Goal: Contribute content: Contribute content

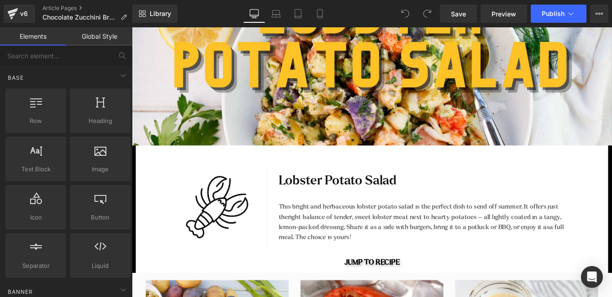
scroll to position [307, 0]
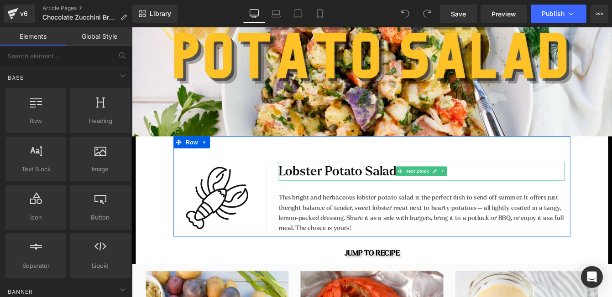
click at [384, 192] on p "Lobster Potato Salad" at bounding box center [465, 193] width 329 height 22
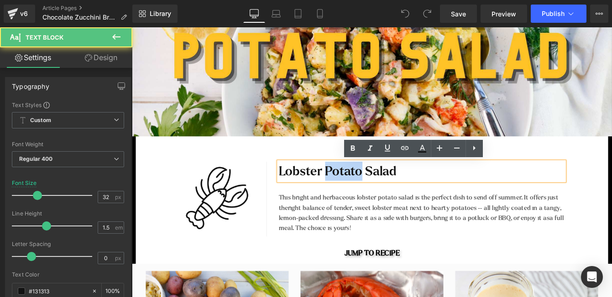
click at [384, 192] on p "Lobster Potato Salad" at bounding box center [465, 193] width 329 height 22
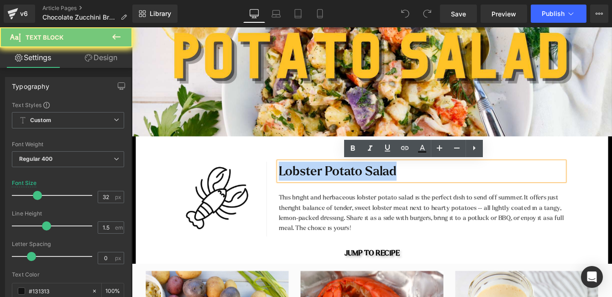
click at [384, 192] on p "Lobster Potato Salad" at bounding box center [465, 193] width 329 height 22
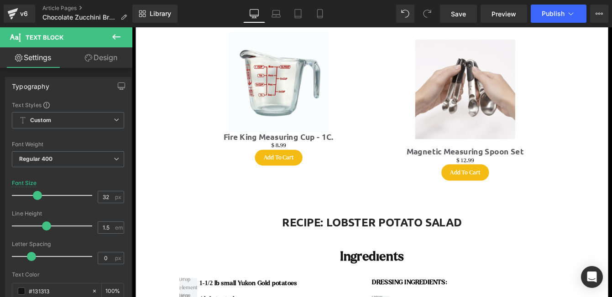
scroll to position [1192, 0]
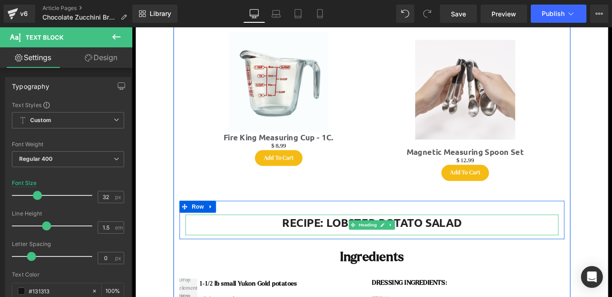
click at [484, 248] on h1 "RECIPE: LOBSTER POTATO SALAD" at bounding box center [407, 252] width 429 height 18
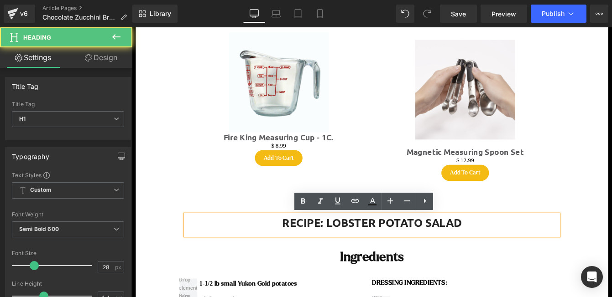
click at [506, 248] on h1 "RECIPE: LOBSTER POTATO SALAD" at bounding box center [407, 252] width 429 height 18
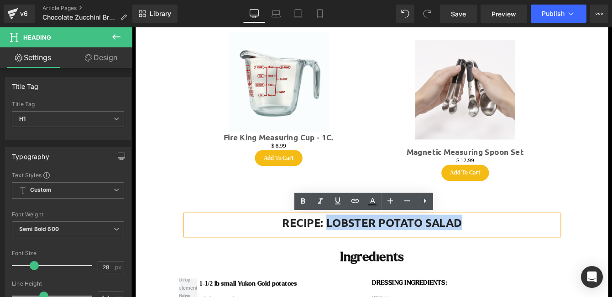
drag, startPoint x: 515, startPoint y: 249, endPoint x: 357, endPoint y: 251, distance: 158.3
click at [357, 251] on h1 "RECIPE: LOBSTER POTATO SALAD" at bounding box center [407, 252] width 429 height 18
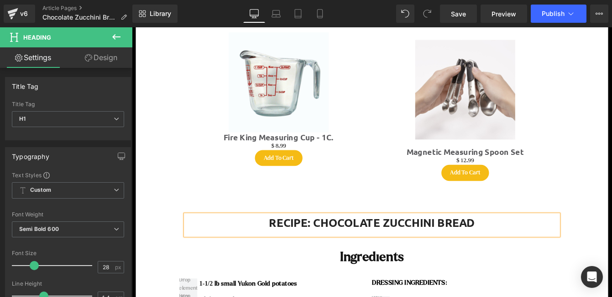
click at [553, 274] on div "Ingredients" at bounding box center [408, 286] width 443 height 31
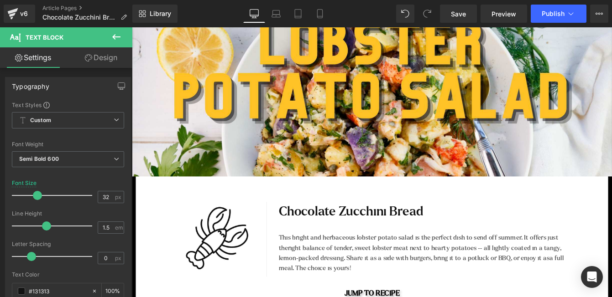
scroll to position [129, 0]
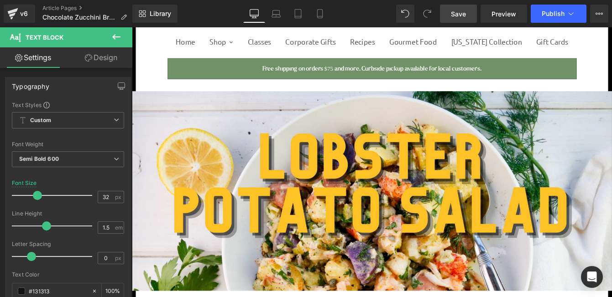
click at [459, 16] on span "Save" at bounding box center [458, 14] width 15 height 10
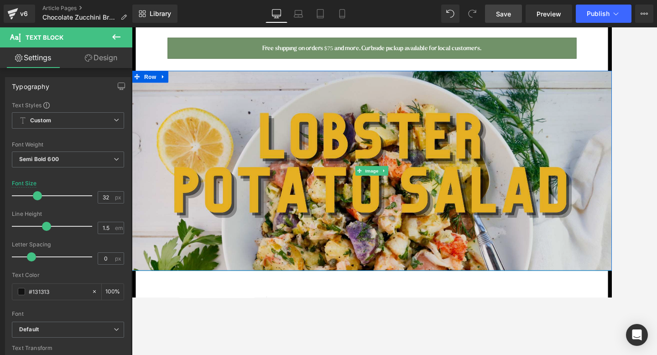
scroll to position [151, 0]
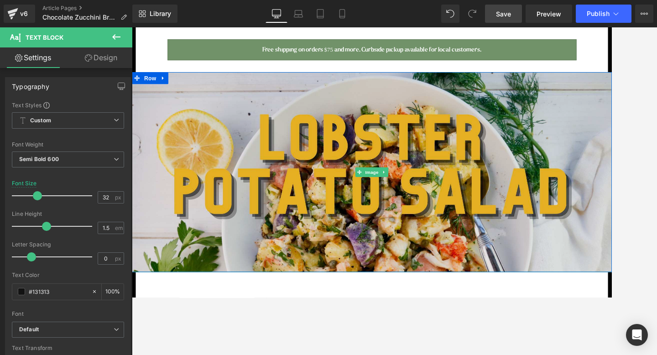
click at [263, 108] on img at bounding box center [408, 194] width 552 height 230
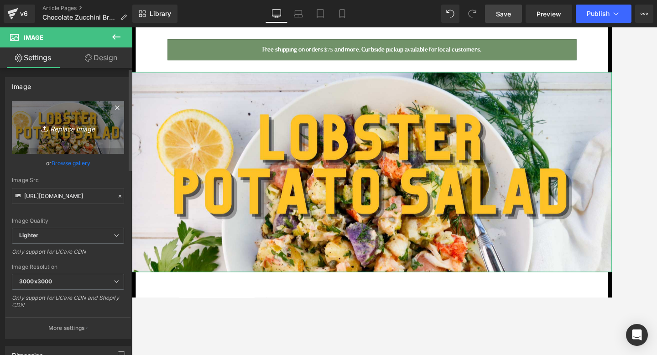
click at [77, 134] on link "Replace Image" at bounding box center [68, 127] width 112 height 52
type input "C:\fakepath\double-chocolate-zucchini-breader-header.jpg"
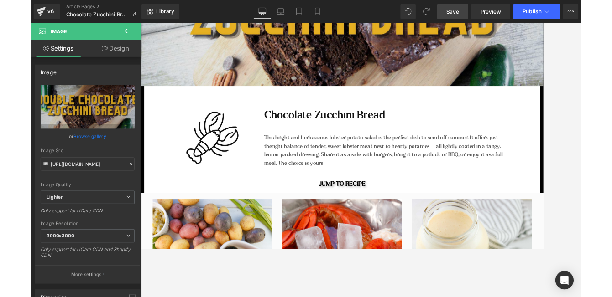
scroll to position [342, 0]
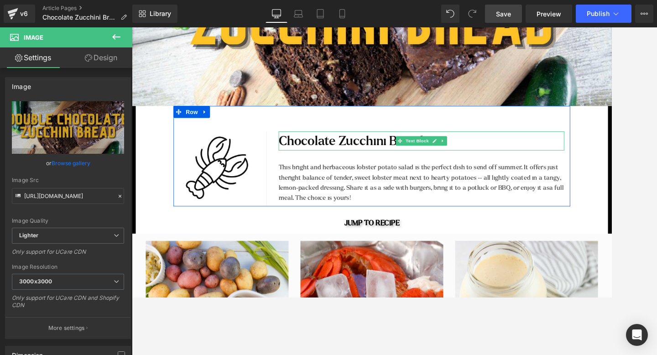
click at [308, 158] on p "Chocolate Zucchini Bread" at bounding box center [465, 158] width 329 height 22
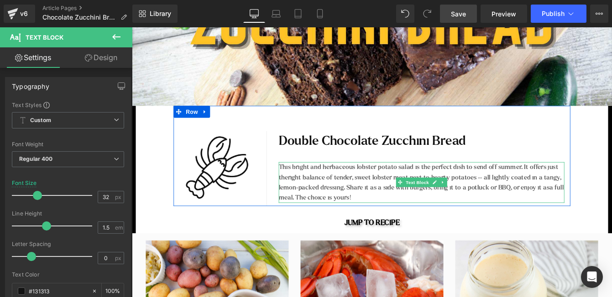
click at [343, 225] on span "a full meal. The choice is yours!" at bounding box center [465, 218] width 328 height 20
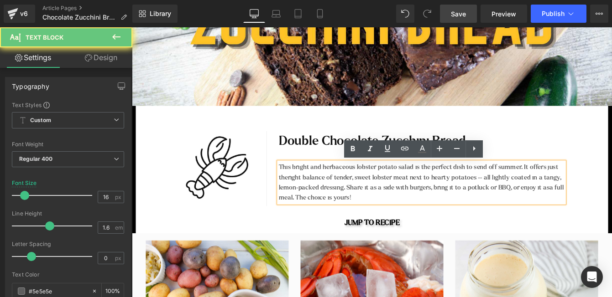
click at [376, 226] on span "a full meal. The choice is yours!" at bounding box center [465, 218] width 328 height 20
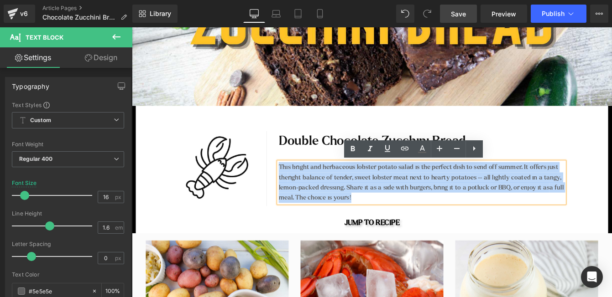
drag, startPoint x: 393, startPoint y: 224, endPoint x: 302, endPoint y: 189, distance: 97.5
click at [302, 189] on div "This bright and herbaceous lobster potato salad is the perfect dish to send off…" at bounding box center [465, 206] width 329 height 47
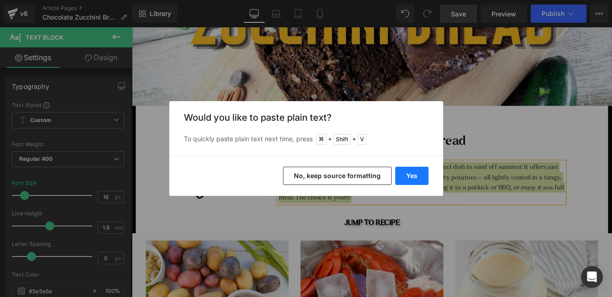
click at [405, 178] on button "Yes" at bounding box center [411, 176] width 33 height 18
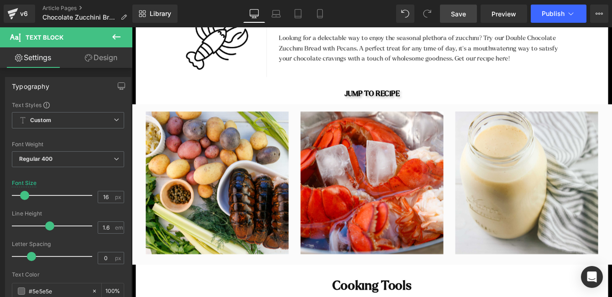
scroll to position [497, 0]
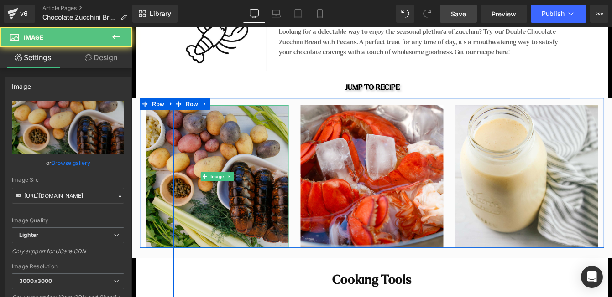
click at [236, 219] on img at bounding box center [230, 199] width 164 height 164
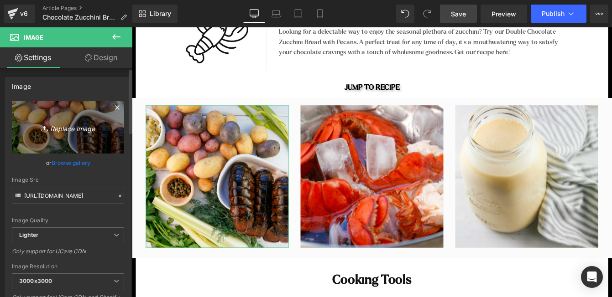
click at [76, 134] on link "Replace Image" at bounding box center [68, 127] width 112 height 52
type input "C:\fakepath\164.jpg"
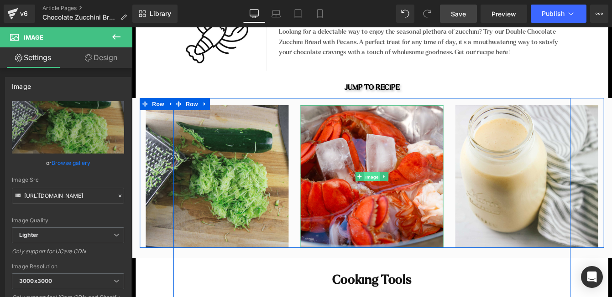
click at [408, 203] on span "Image" at bounding box center [407, 199] width 19 height 11
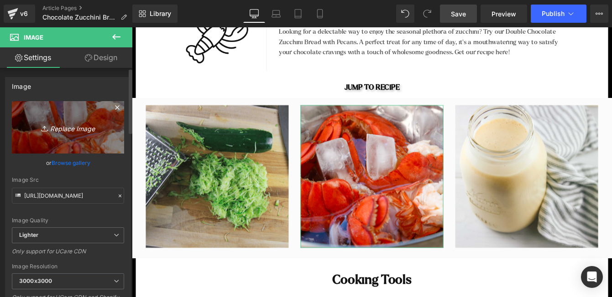
click at [75, 125] on icon "Replace Image" at bounding box center [67, 127] width 73 height 11
type input "C:\fakepath\170.jpg"
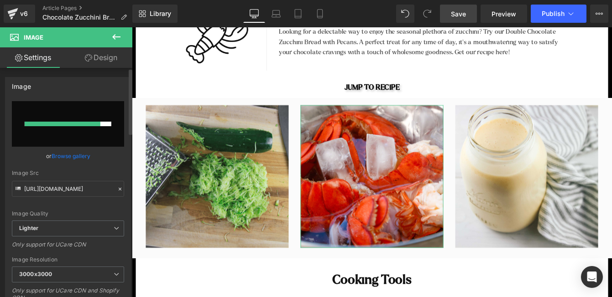
click at [79, 156] on link "Browse gallery" at bounding box center [71, 156] width 39 height 16
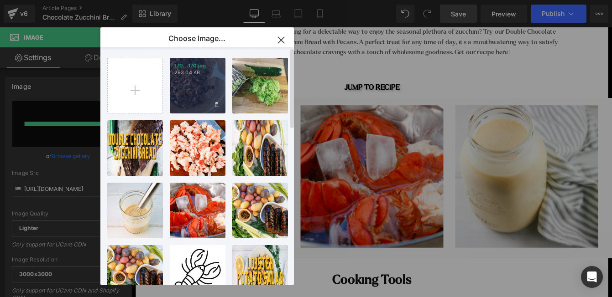
click at [193, 90] on div "170...170.jpg 293.04 KB" at bounding box center [198, 86] width 56 height 56
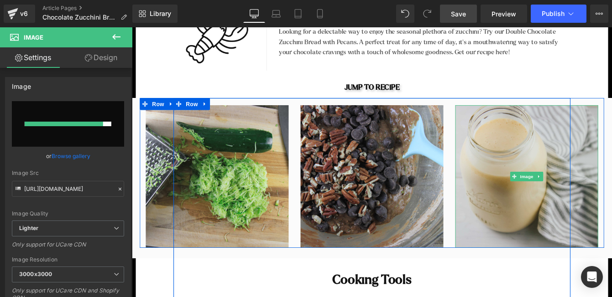
click at [611, 203] on img at bounding box center [586, 199] width 164 height 164
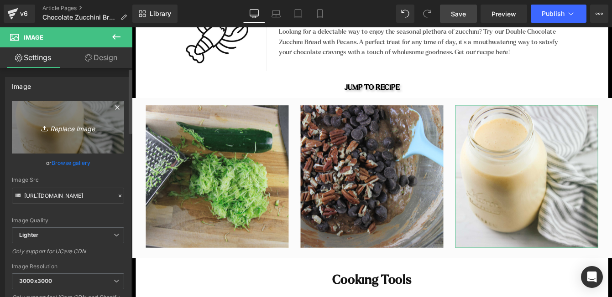
click at [66, 142] on link "Replace Image" at bounding box center [68, 127] width 112 height 52
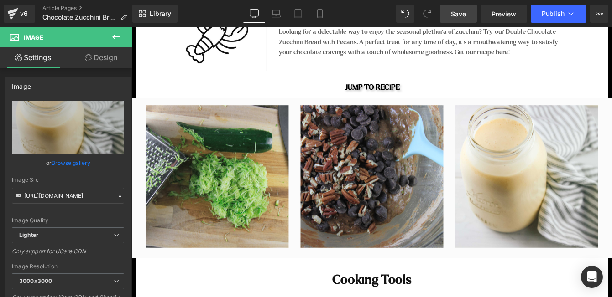
type input "C:\fakepath\169.jpg"
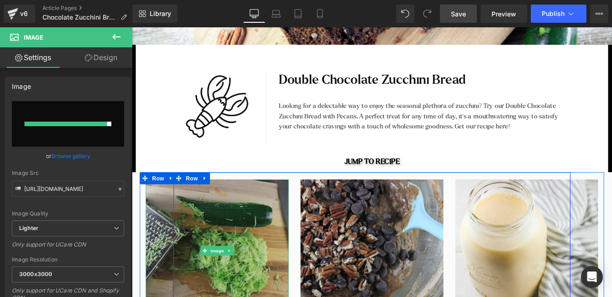
scroll to position [399, 0]
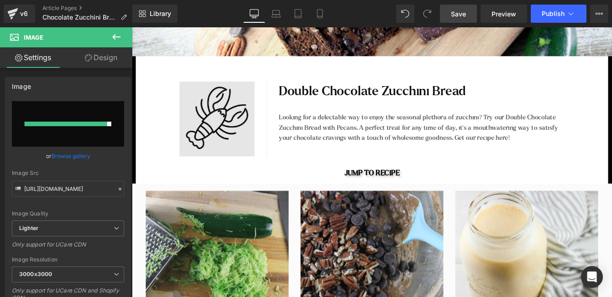
click at [240, 124] on img at bounding box center [230, 133] width 86 height 86
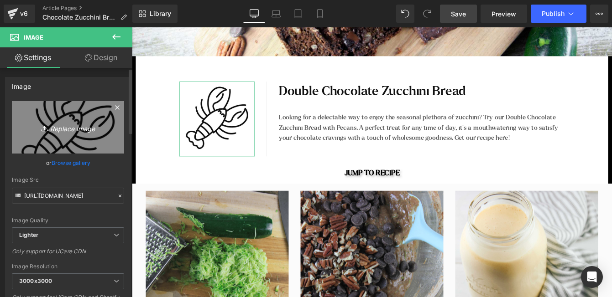
click at [69, 132] on icon "Replace Image" at bounding box center [67, 127] width 73 height 11
type input "C:\fakepath\zucchini-bread-icon.jpg"
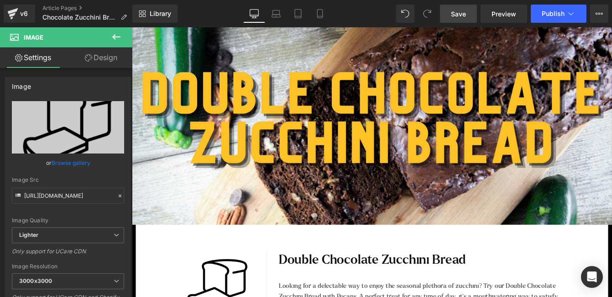
scroll to position [194, 0]
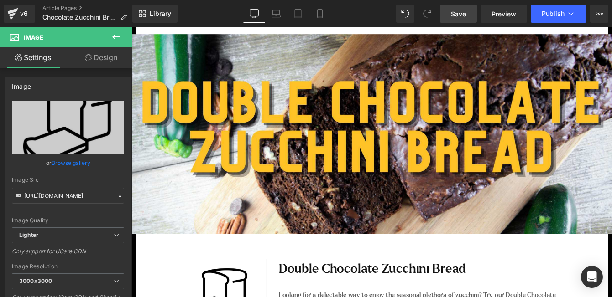
click at [459, 15] on span "Save" at bounding box center [458, 14] width 15 height 10
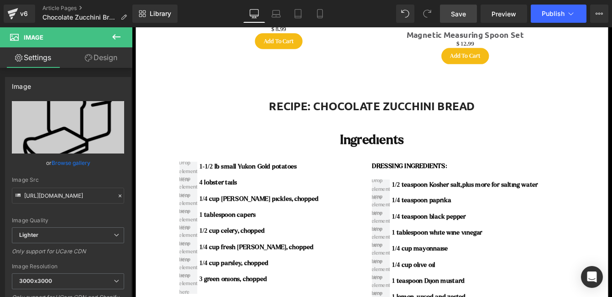
scroll to position [1329, 0]
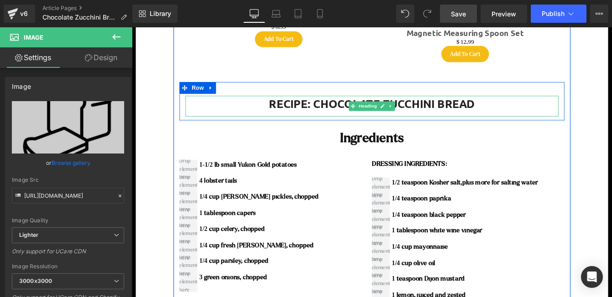
click at [342, 113] on h1 "RECIPE: CHOCOLATE ZUCCHINI BREAD" at bounding box center [407, 115] width 429 height 18
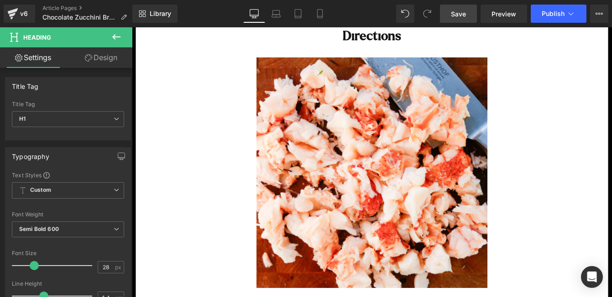
scroll to position [1701, 0]
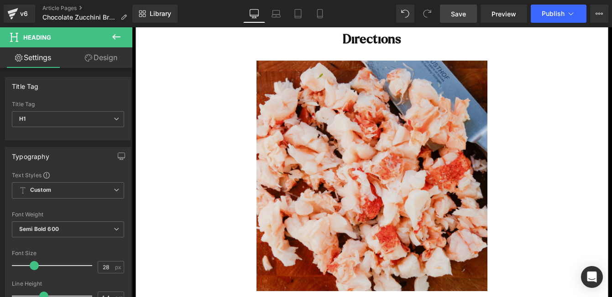
click at [435, 174] on img at bounding box center [408, 199] width 266 height 266
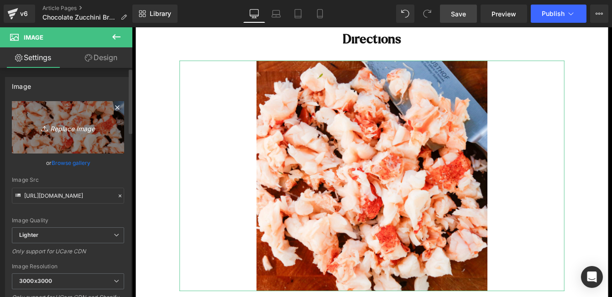
click at [68, 130] on icon "Replace Image" at bounding box center [67, 127] width 73 height 11
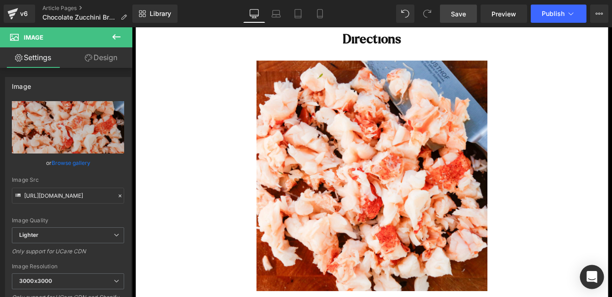
type input "C:\fakepath\171.jpg"
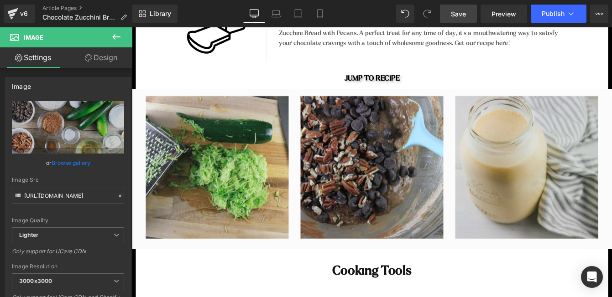
scroll to position [500, 0]
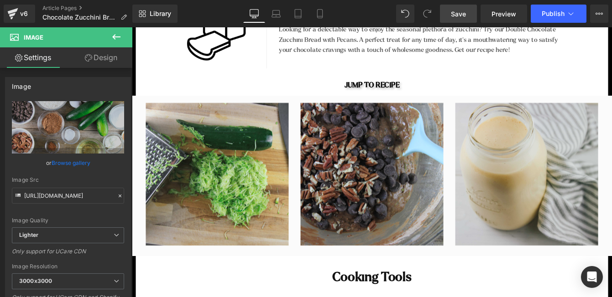
click at [579, 157] on img at bounding box center [586, 197] width 164 height 164
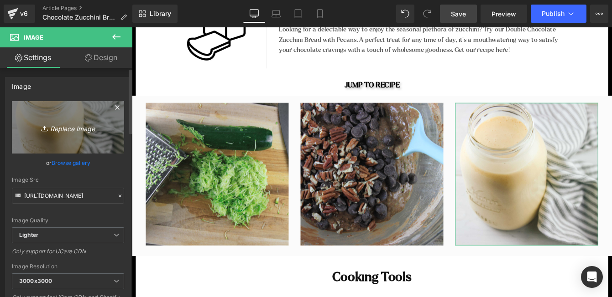
click at [77, 133] on icon "Replace Image" at bounding box center [67, 127] width 73 height 11
type input "C:\fakepath\168.jpg"
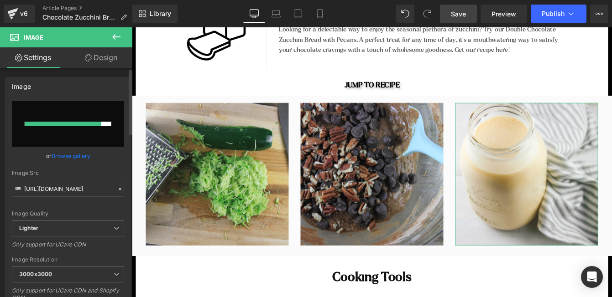
click at [69, 157] on link "Browse gallery" at bounding box center [71, 156] width 39 height 16
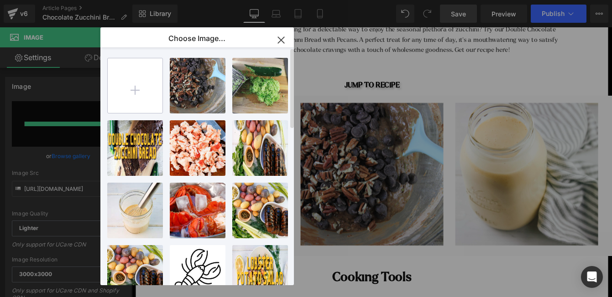
click at [144, 94] on input "file" at bounding box center [135, 85] width 55 height 55
type input "C:\fakepath\168.jpg"
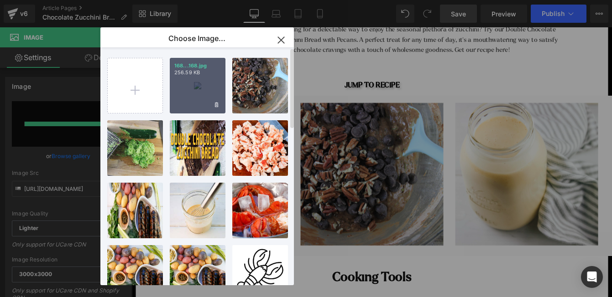
click at [198, 95] on div "168...168.jpg 256.59 KB" at bounding box center [198, 86] width 56 height 56
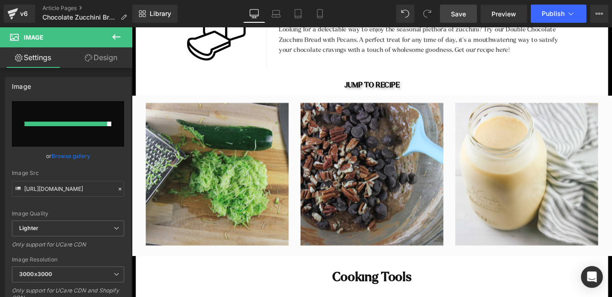
click at [455, 18] on span "Save" at bounding box center [458, 14] width 15 height 10
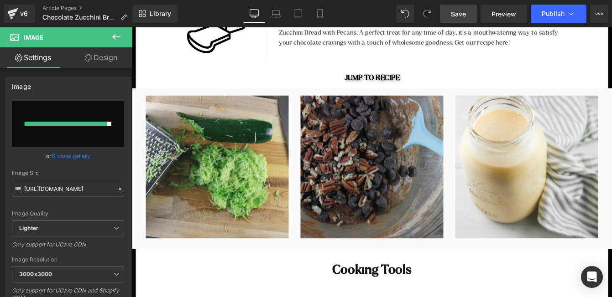
scroll to position [507, 0]
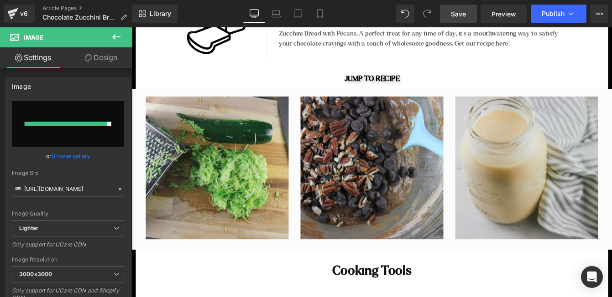
click at [542, 202] on img at bounding box center [586, 189] width 164 height 164
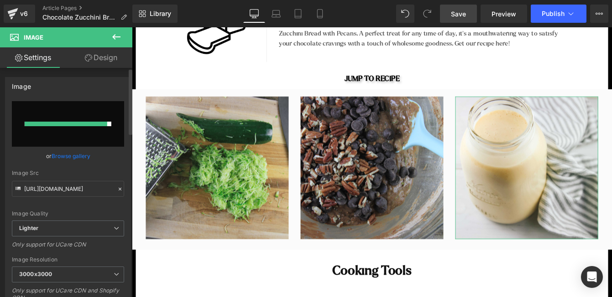
click at [78, 159] on link "Browse gallery" at bounding box center [71, 156] width 39 height 16
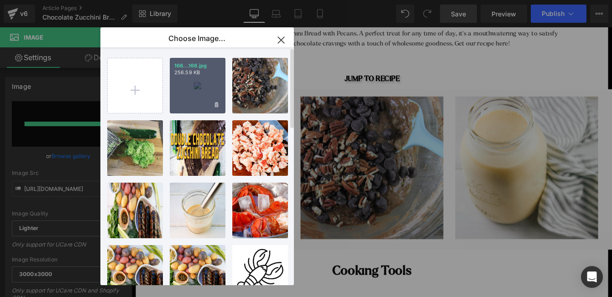
click at [191, 95] on div "168...168.jpg 256.59 KB" at bounding box center [198, 86] width 56 height 56
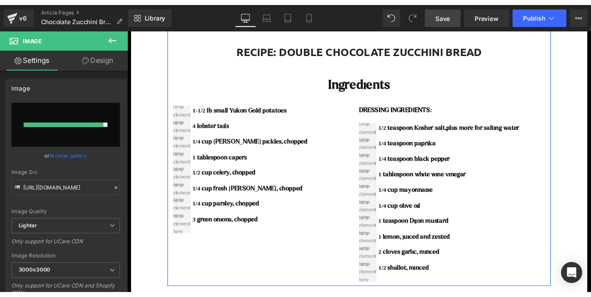
scroll to position [1430, 0]
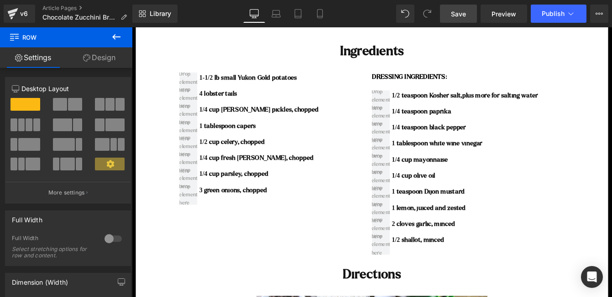
click at [118, 35] on icon at bounding box center [116, 36] width 11 height 11
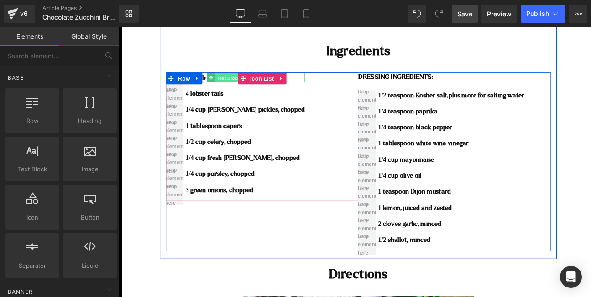
click at [235, 85] on span "Text Block" at bounding box center [245, 85] width 30 height 11
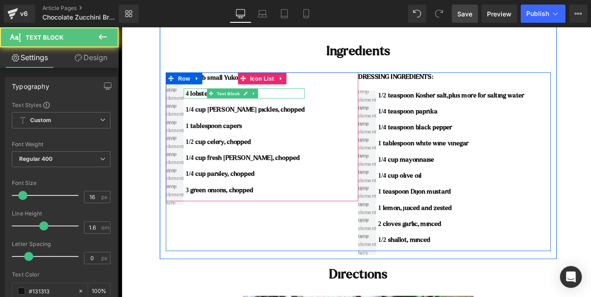
click at [285, 105] on p "4 lobster tails" at bounding box center [264, 104] width 137 height 12
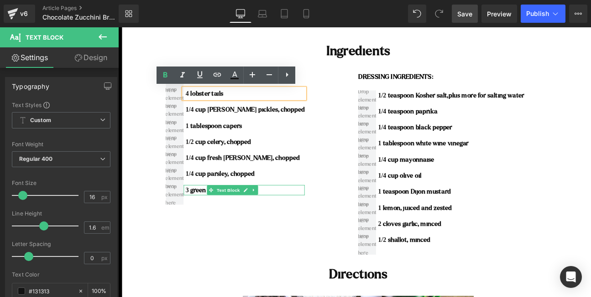
click at [222, 214] on span at bounding box center [225, 214] width 10 height 11
click at [203, 214] on b "3 green onions, chopped" at bounding box center [235, 215] width 78 height 8
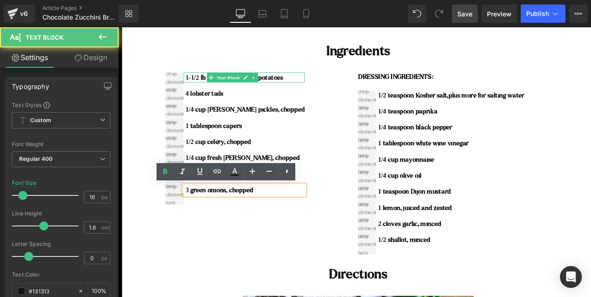
click at [215, 83] on b "1-1/2 lb small Yukon Gold potatoes" at bounding box center [252, 85] width 112 height 8
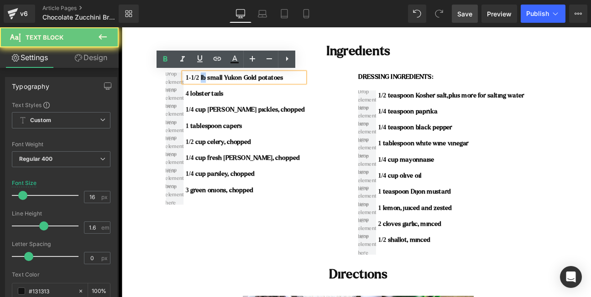
click at [215, 83] on b "1-1/2 lb small Yukon Gold potatoes" at bounding box center [252, 85] width 112 height 8
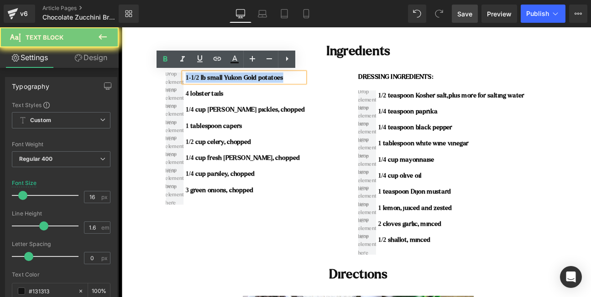
click at [215, 83] on b "1-1/2 lb small Yukon Gold potatoes" at bounding box center [252, 85] width 112 height 8
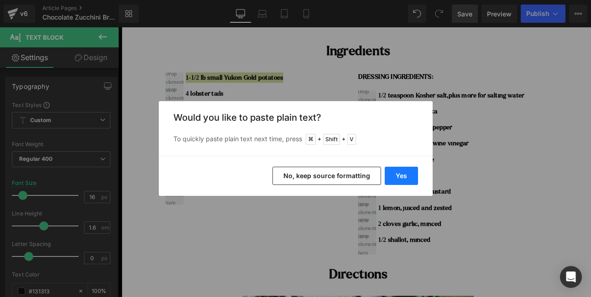
click at [398, 183] on button "Yes" at bounding box center [401, 176] width 33 height 18
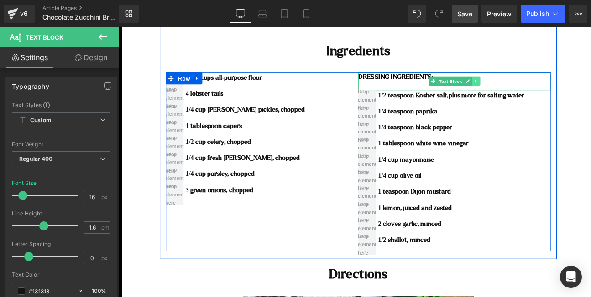
click at [527, 90] on icon at bounding box center [529, 89] width 5 height 5
click at [532, 90] on icon at bounding box center [534, 89] width 5 height 5
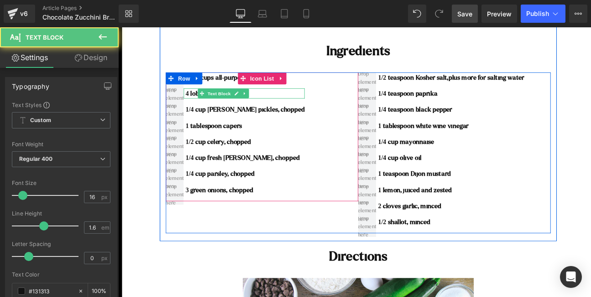
click at [200, 105] on b "4 lobster tails" at bounding box center [217, 103] width 43 height 8
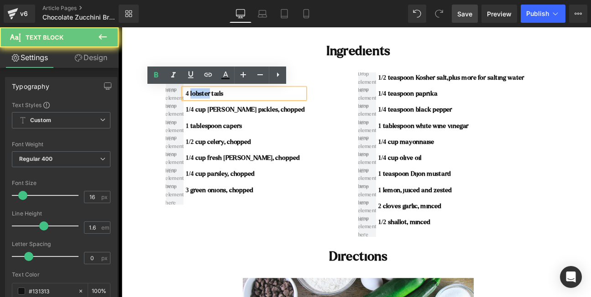
click at [200, 105] on b "4 lobster tails" at bounding box center [217, 103] width 43 height 8
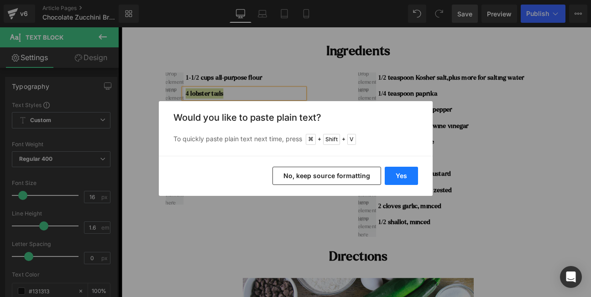
click at [400, 173] on button "Yes" at bounding box center [401, 176] width 33 height 18
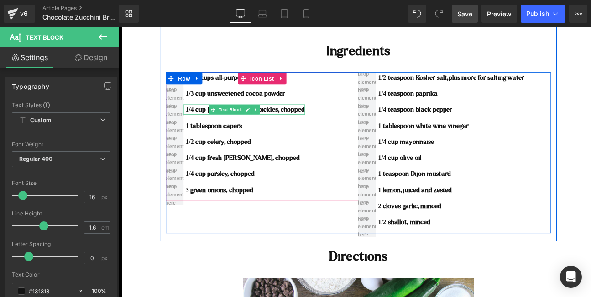
click at [205, 122] on b "1/4 cup [PERSON_NAME] pickles, chopped" at bounding box center [264, 122] width 137 height 8
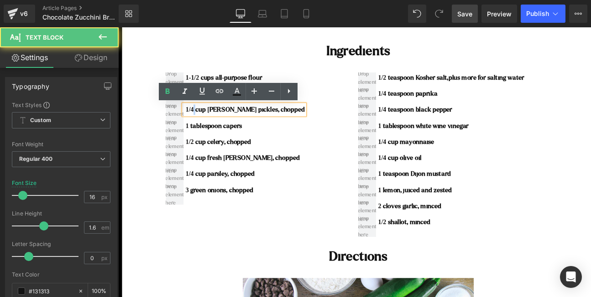
click at [205, 122] on b "1/4 cup [PERSON_NAME] pickles, chopped" at bounding box center [264, 122] width 137 height 8
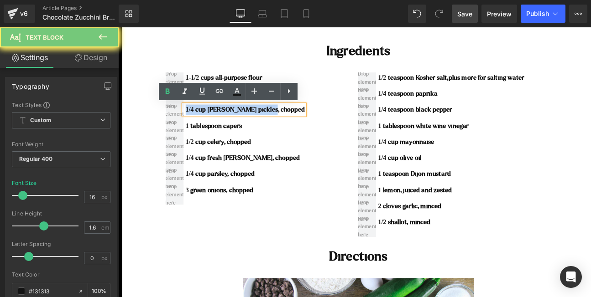
click at [205, 122] on b "1/4 cup [PERSON_NAME] pickles, chopped" at bounding box center [264, 122] width 137 height 8
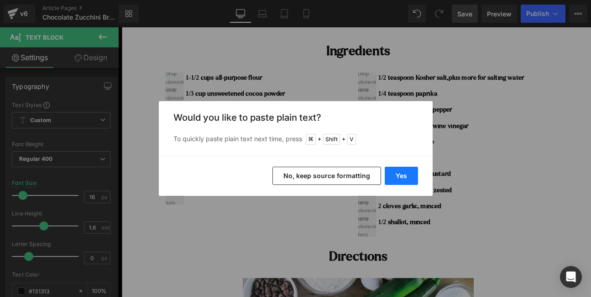
click at [398, 172] on button "Yes" at bounding box center [401, 176] width 33 height 18
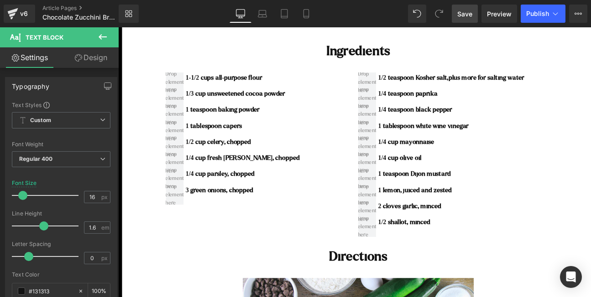
click at [229, 143] on div "1 tablespoon capers Text Block" at bounding box center [259, 141] width 133 height 12
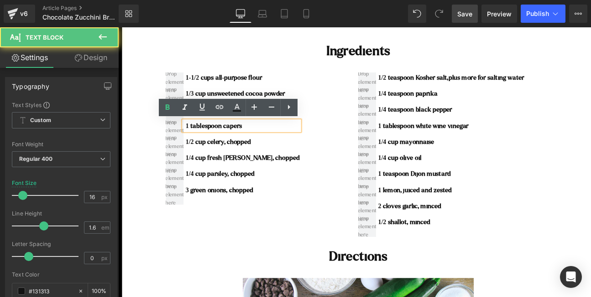
click at [229, 143] on b "1 tablespoon capers" at bounding box center [228, 141] width 65 height 8
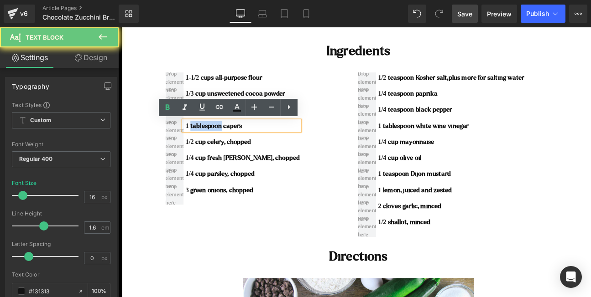
click at [229, 143] on b "1 tablespoon capers" at bounding box center [228, 141] width 65 height 8
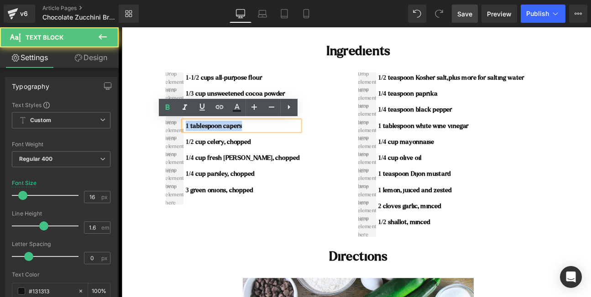
click at [229, 143] on b "1 tablespoon capers" at bounding box center [228, 141] width 65 height 8
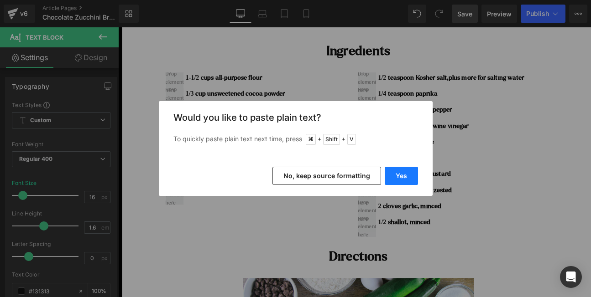
click at [400, 174] on button "Yes" at bounding box center [401, 176] width 33 height 18
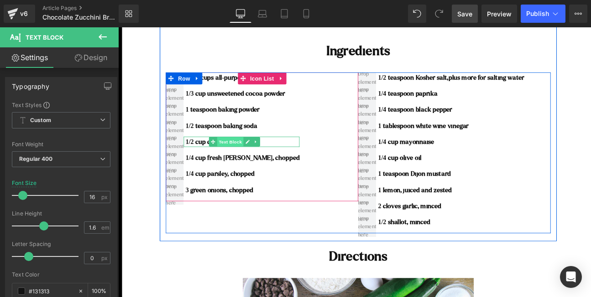
click at [235, 157] on span "Text Block" at bounding box center [247, 159] width 30 height 11
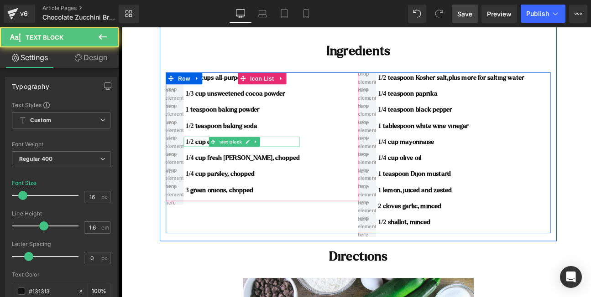
click at [215, 161] on b "1/2 cup celery, chopped" at bounding box center [233, 159] width 75 height 8
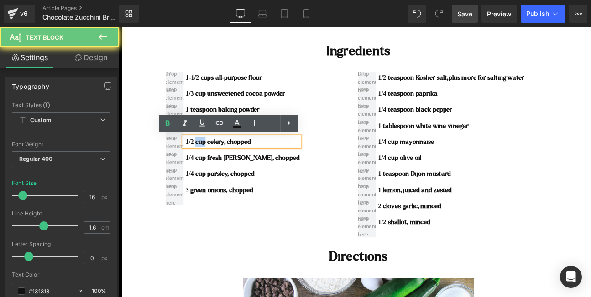
click at [215, 161] on b "1/2 cup celery, chopped" at bounding box center [233, 159] width 75 height 8
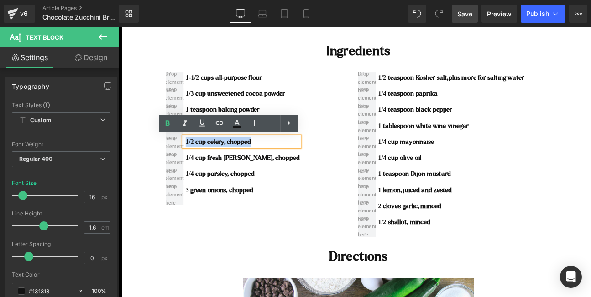
click at [215, 161] on b "1/2 cup celery, chopped" at bounding box center [233, 159] width 75 height 8
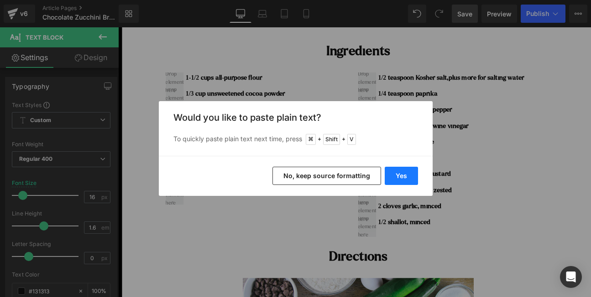
click at [399, 178] on button "Yes" at bounding box center [401, 176] width 33 height 18
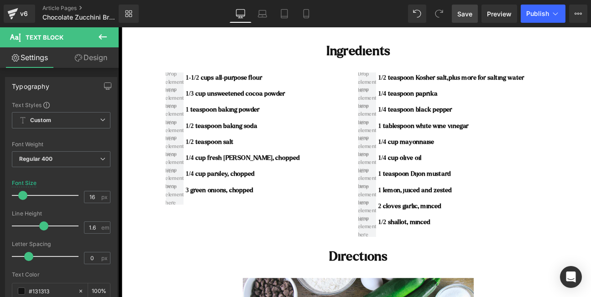
click at [226, 177] on div "1/4 cup fresh [PERSON_NAME], chopped Text Block" at bounding box center [259, 178] width 133 height 12
click at [226, 177] on b "1/4 cup fresh [PERSON_NAME], chopped" at bounding box center [261, 178] width 131 height 8
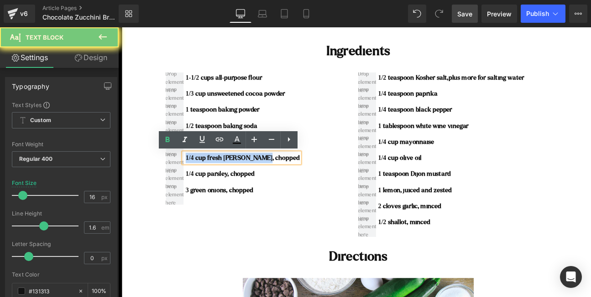
click at [226, 177] on b "1/4 cup fresh [PERSON_NAME], chopped" at bounding box center [261, 178] width 131 height 8
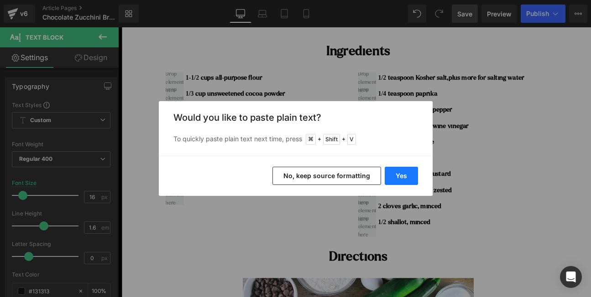
click at [400, 174] on button "Yes" at bounding box center [401, 176] width 33 height 18
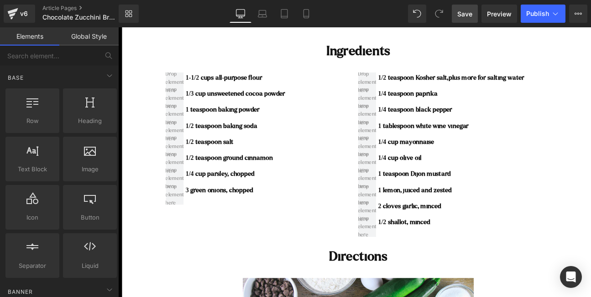
click at [218, 195] on b "1/4 cup parsley, chopped" at bounding box center [235, 196] width 79 height 8
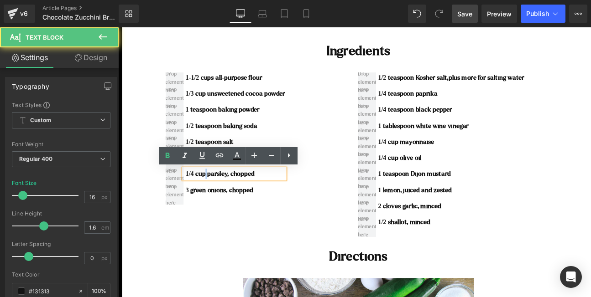
click at [218, 195] on b "1/4 cup parsley, chopped" at bounding box center [235, 196] width 79 height 8
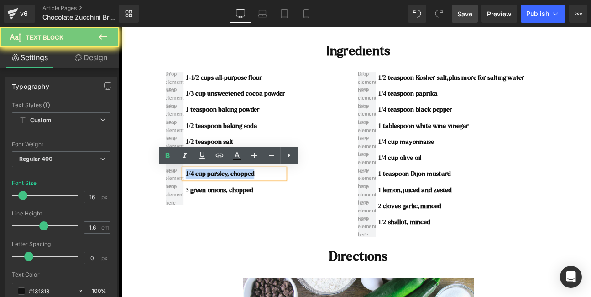
click at [218, 195] on b "1/4 cup parsley, chopped" at bounding box center [235, 196] width 79 height 8
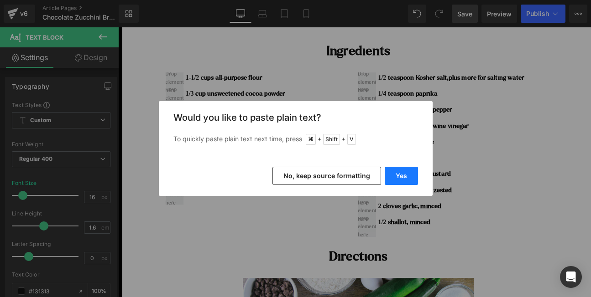
click at [407, 179] on button "Yes" at bounding box center [401, 176] width 33 height 18
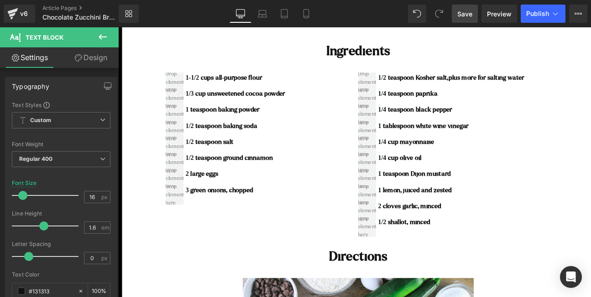
click at [227, 214] on div "3 green onions, chopped Text Block" at bounding box center [251, 215] width 116 height 12
click at [227, 214] on b "3 green onions, chopped" at bounding box center [235, 215] width 78 height 8
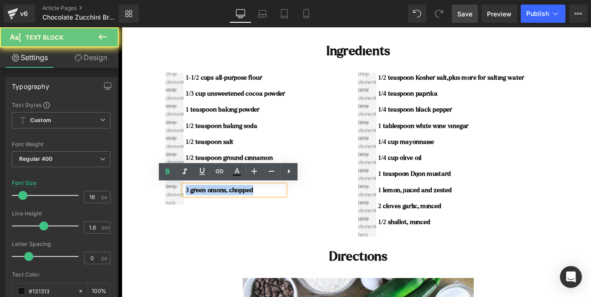
click at [227, 214] on b "3 green onions, chopped" at bounding box center [235, 215] width 78 height 8
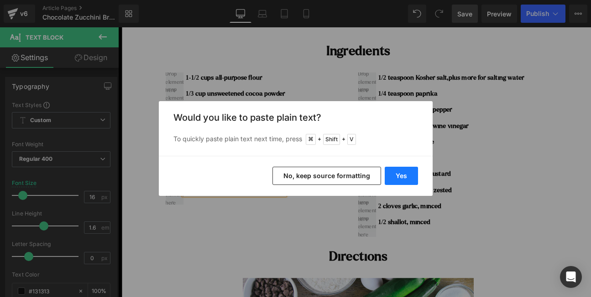
click at [395, 175] on button "Yes" at bounding box center [401, 176] width 33 height 18
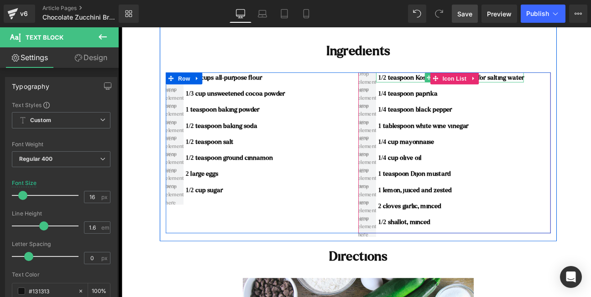
click at [449, 85] on b "1/2 teaspoon Kosher salt," at bounding box center [457, 85] width 81 height 8
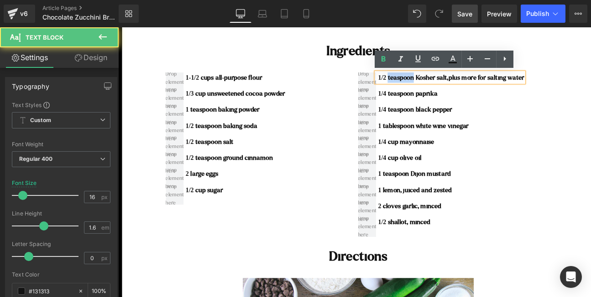
click at [449, 85] on b "1/2 teaspoon Kosher salt," at bounding box center [457, 85] width 81 height 8
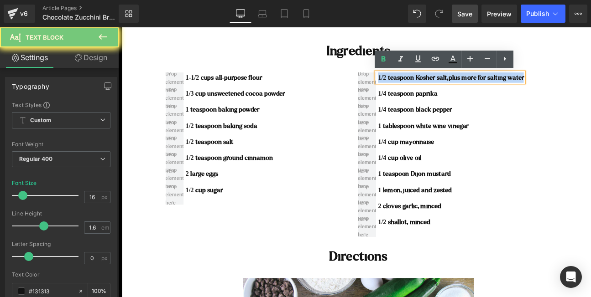
click at [449, 85] on b "1/2 teaspoon Kosher salt," at bounding box center [457, 85] width 81 height 8
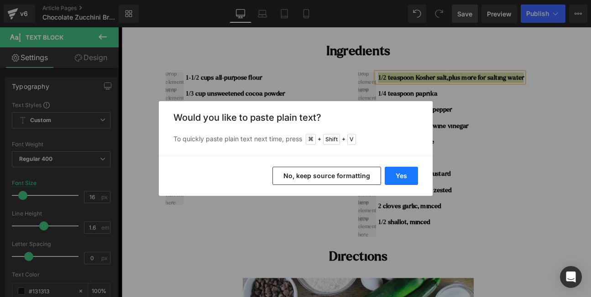
click at [406, 171] on button "Yes" at bounding box center [401, 176] width 33 height 18
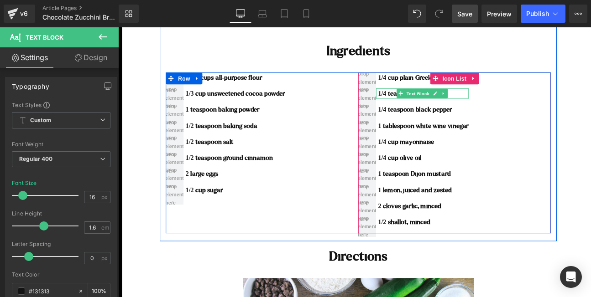
click at [429, 105] on b "1/4 teaspoon paprika" at bounding box center [451, 103] width 68 height 8
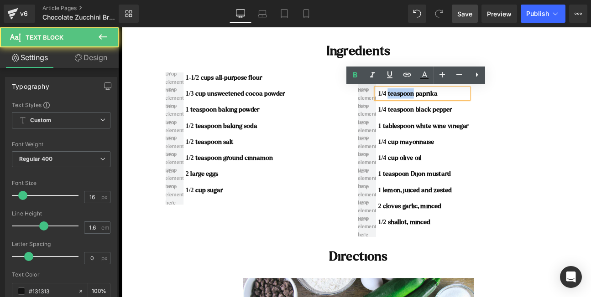
click at [429, 105] on b "1/4 teaspoon paprika" at bounding box center [451, 103] width 68 height 8
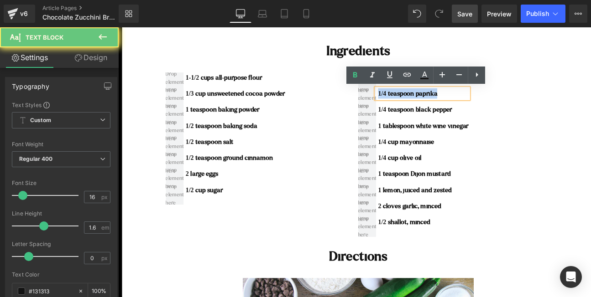
click at [429, 105] on b "1/4 teaspoon paprika" at bounding box center [451, 103] width 68 height 8
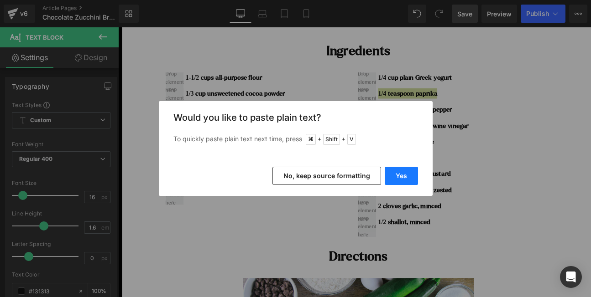
click at [402, 176] on button "Yes" at bounding box center [401, 176] width 33 height 18
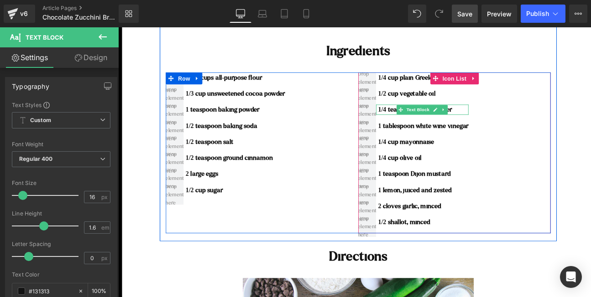
click at [424, 123] on b "1/4 teaspoon black pepper" at bounding box center [459, 122] width 85 height 8
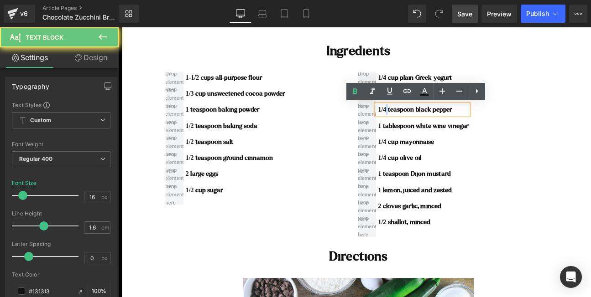
click at [424, 123] on b "1/4 teaspoon black pepper" at bounding box center [459, 122] width 85 height 8
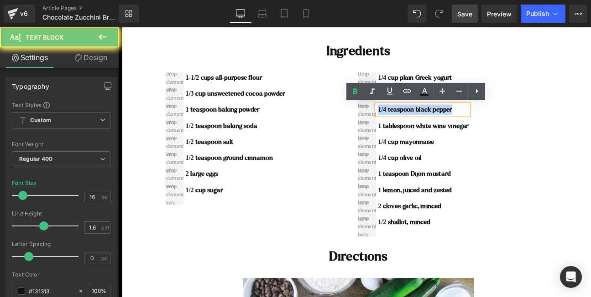
click at [424, 123] on b "1/4 teaspoon black pepper" at bounding box center [459, 122] width 85 height 8
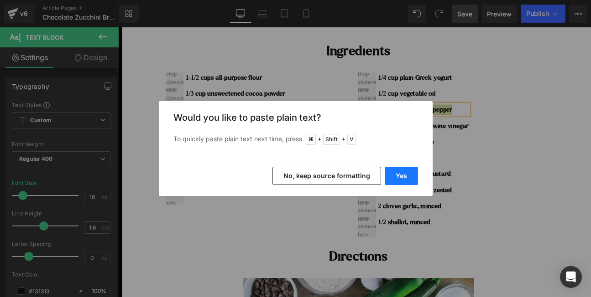
click at [402, 175] on button "Yes" at bounding box center [401, 176] width 33 height 18
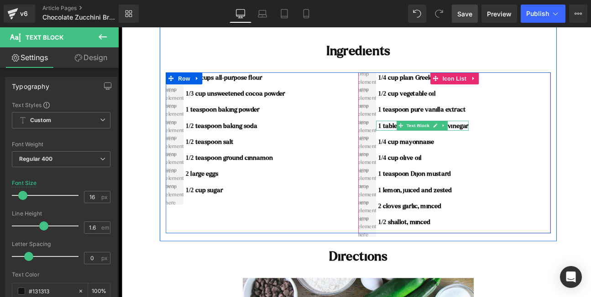
click at [432, 141] on b "1 tablespoon white wine vinegar" at bounding box center [469, 141] width 104 height 8
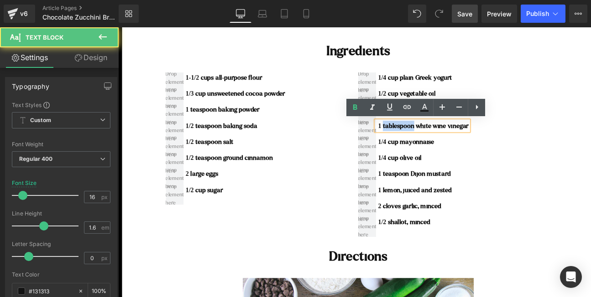
click at [432, 141] on b "1 tablespoon white wine vinegar" at bounding box center [469, 141] width 104 height 8
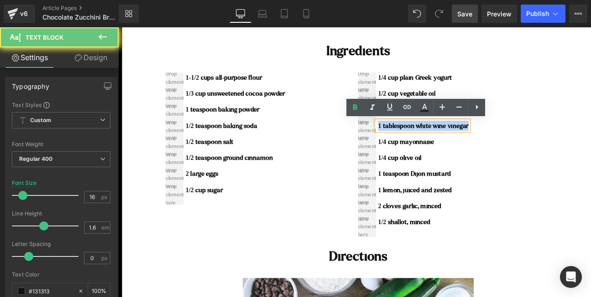
click at [432, 141] on b "1 tablespoon white wine vinegar" at bounding box center [469, 141] width 104 height 8
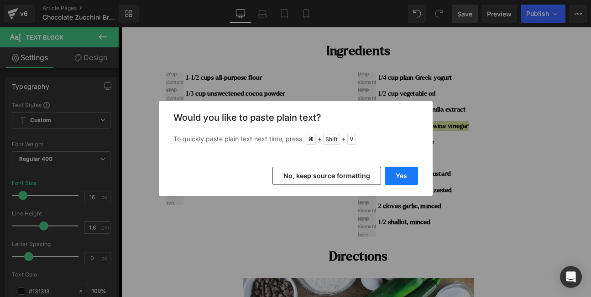
click at [399, 174] on button "Yes" at bounding box center [401, 176] width 33 height 18
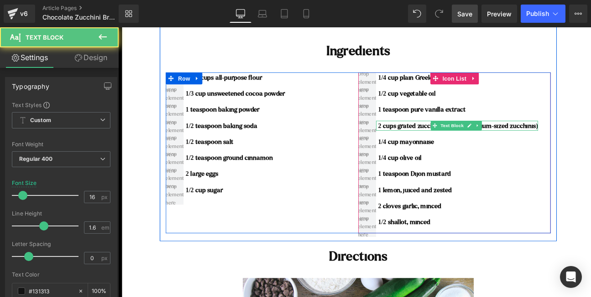
click at [555, 141] on b "2 cups grated zucchini,(about 2 medium-sized zucchinis)" at bounding box center [509, 141] width 184 height 8
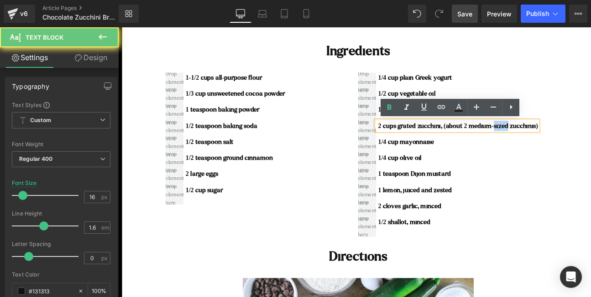
click at [555, 141] on b "2 cups grated zucchini,(about 2 medium-sized zucchinis)" at bounding box center [509, 141] width 184 height 8
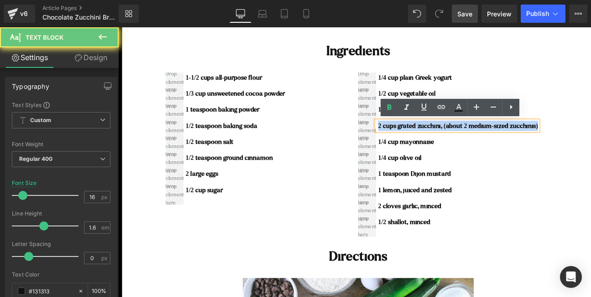
click at [555, 141] on b "2 cups grated zucchini,(about 2 medium-sized zucchinis)" at bounding box center [509, 141] width 184 height 8
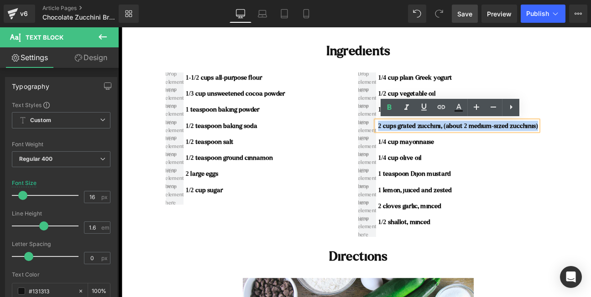
click at [555, 141] on b "2 cups grated zucchini,(about 2 medium-sized zucchinis)" at bounding box center [509, 141] width 184 height 8
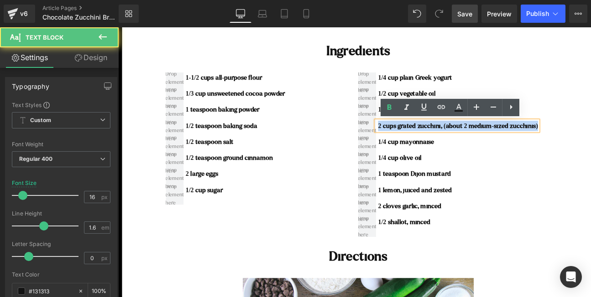
click at [592, 141] on b "2 cups grated zucchini,(about 2 medium-sized zucchinis)" at bounding box center [509, 141] width 184 height 8
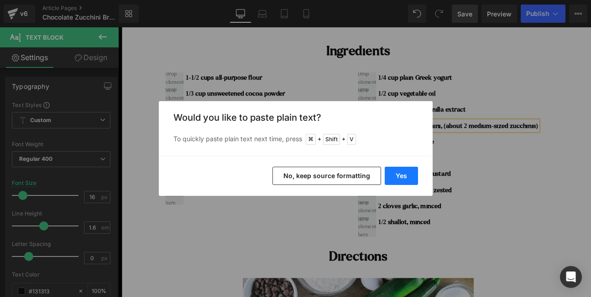
click at [399, 181] on button "Yes" at bounding box center [401, 176] width 33 height 18
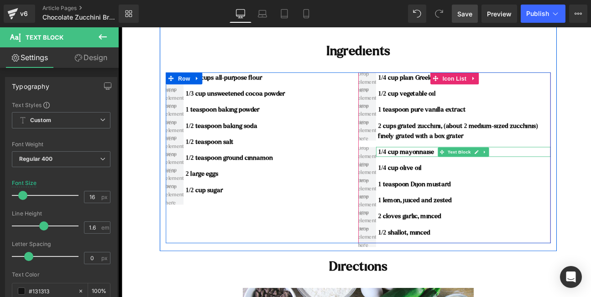
click at [450, 172] on b "1/4 cup mayonnaise" at bounding box center [449, 171] width 64 height 8
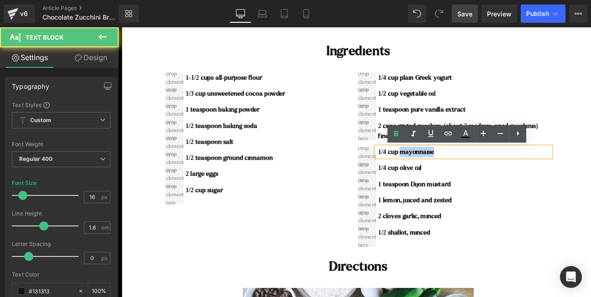
click at [450, 172] on b "1/4 cup mayonnaise" at bounding box center [449, 171] width 64 height 8
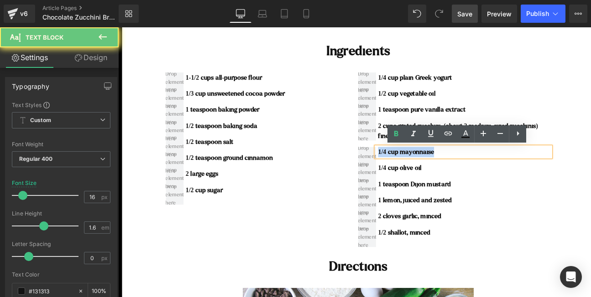
click at [450, 172] on b "1/4 cup mayonnaise" at bounding box center [449, 171] width 64 height 8
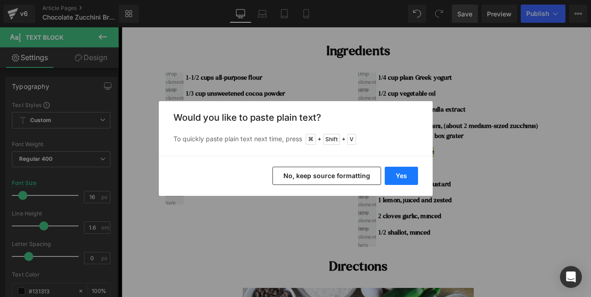
click at [414, 178] on button "Yes" at bounding box center [401, 176] width 33 height 18
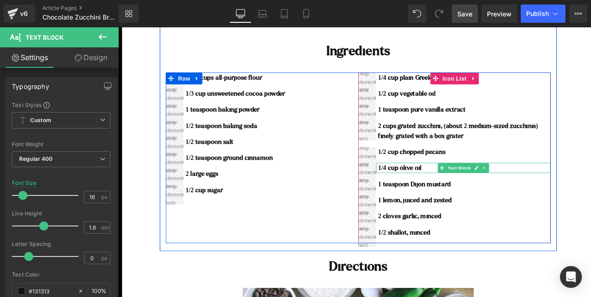
click at [433, 191] on b "1/4 cup olive oil" at bounding box center [442, 189] width 50 height 8
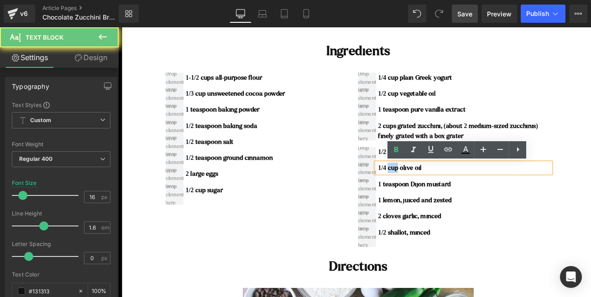
click at [433, 191] on b "1/4 cup olive oil" at bounding box center [442, 189] width 50 height 8
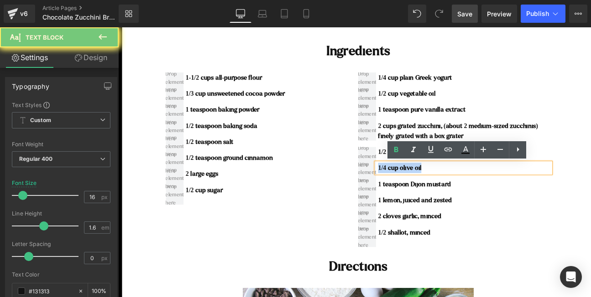
click at [433, 191] on b "1/4 cup olive oil" at bounding box center [442, 189] width 50 height 8
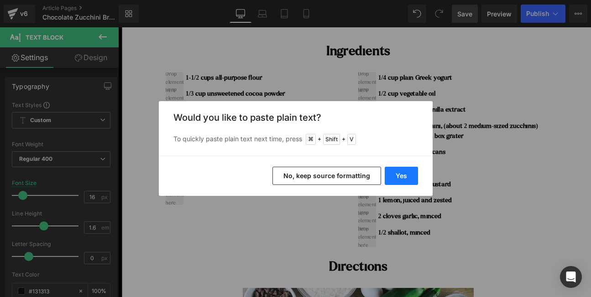
click at [406, 176] on button "Yes" at bounding box center [401, 176] width 33 height 18
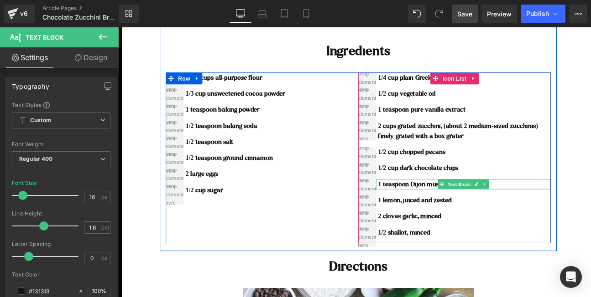
click at [463, 210] on b "1 teaspoon Dijon mustard" at bounding box center [458, 208] width 83 height 8
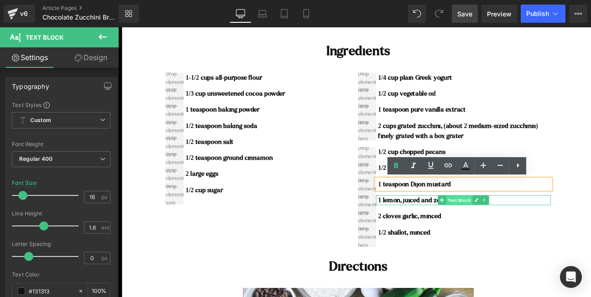
click at [514, 228] on span "Text Block" at bounding box center [510, 226] width 30 height 11
click at [428, 260] on b "1/2 shallot, minced" at bounding box center [447, 264] width 60 height 8
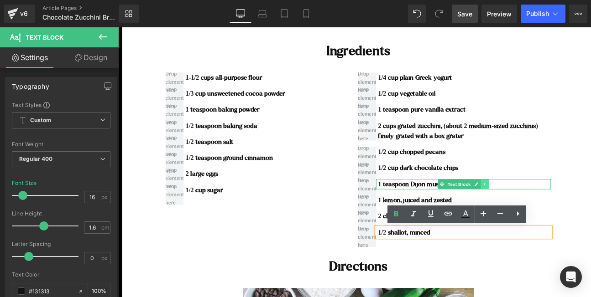
click at [537, 209] on icon at bounding box center [539, 207] width 5 height 5
click at [544, 209] on icon at bounding box center [544, 207] width 5 height 5
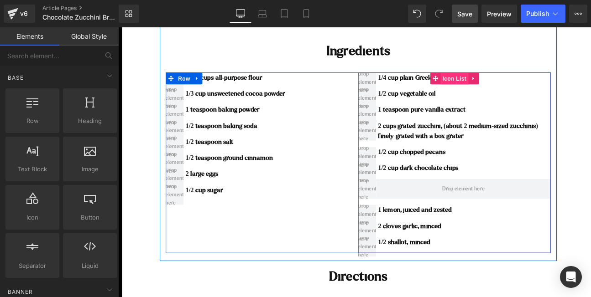
click at [502, 89] on span "Icon List" at bounding box center [505, 87] width 32 height 14
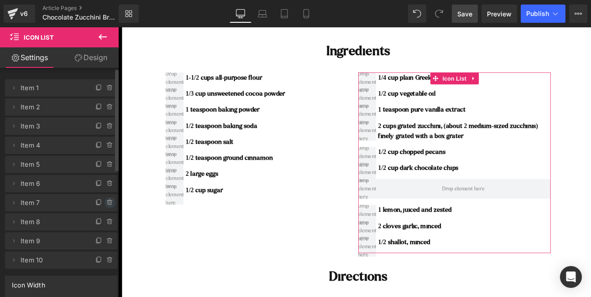
click at [106, 203] on icon at bounding box center [109, 202] width 7 height 7
click at [106, 203] on button "Delete" at bounding box center [100, 204] width 29 height 12
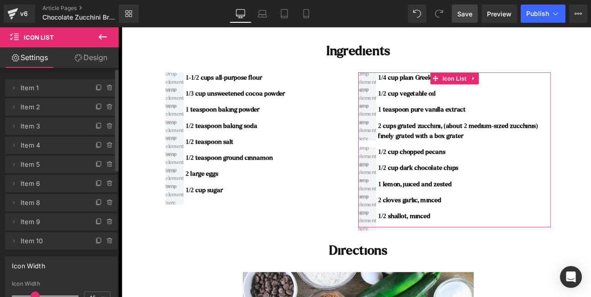
click at [106, 203] on icon at bounding box center [109, 202] width 7 height 7
click at [106, 203] on button "Delete" at bounding box center [100, 204] width 29 height 12
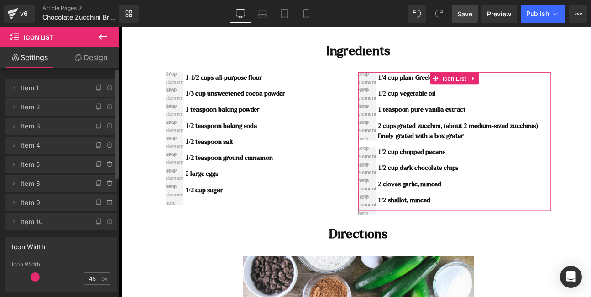
click at [106, 203] on icon at bounding box center [109, 202] width 7 height 7
click at [106, 203] on button "Delete" at bounding box center [100, 204] width 29 height 12
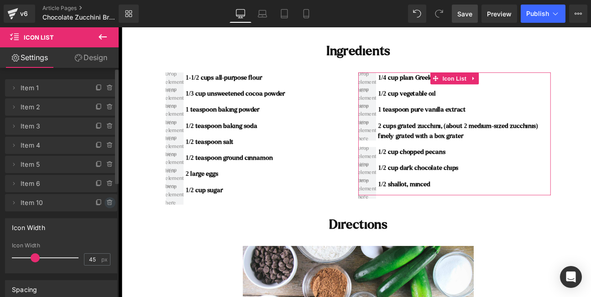
click at [108, 205] on icon at bounding box center [110, 203] width 4 height 4
click at [106, 205] on button "Delete" at bounding box center [100, 204] width 29 height 12
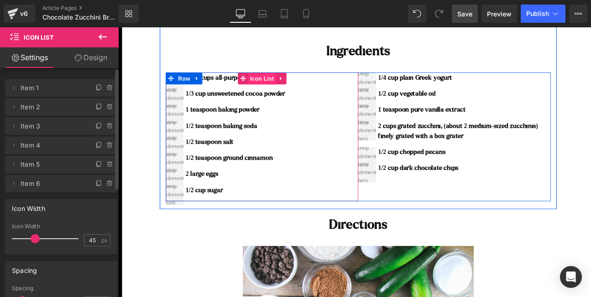
click at [277, 86] on span "Icon List" at bounding box center [283, 87] width 32 height 14
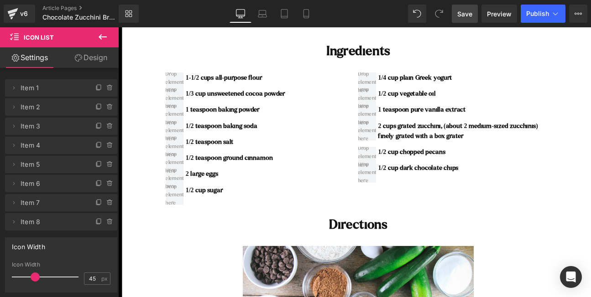
click at [462, 18] on span "Save" at bounding box center [464, 14] width 15 height 10
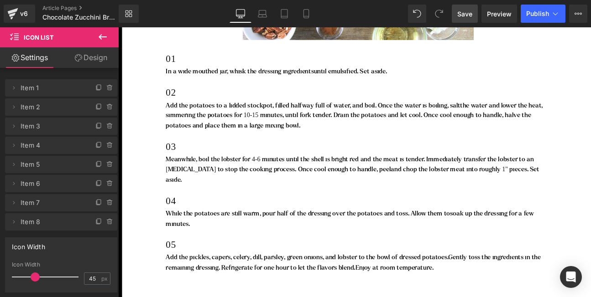
scroll to position [1770, 0]
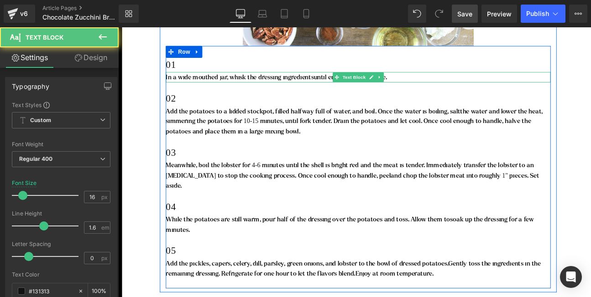
click at [238, 84] on p "In a wide mouthed jar, whisk the dressing ingredients until emulsified. Set asi…" at bounding box center [394, 85] width 443 height 12
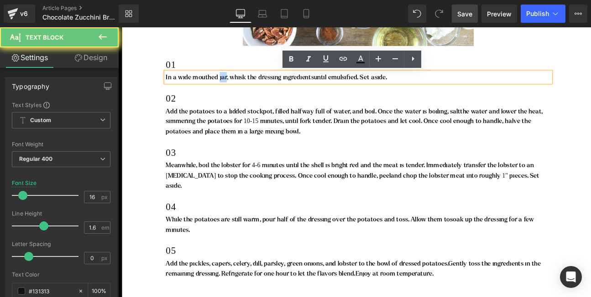
click at [238, 84] on p "In a wide mouthed jar, whisk the dressing ingredients until emulsified. Set asi…" at bounding box center [394, 85] width 443 height 12
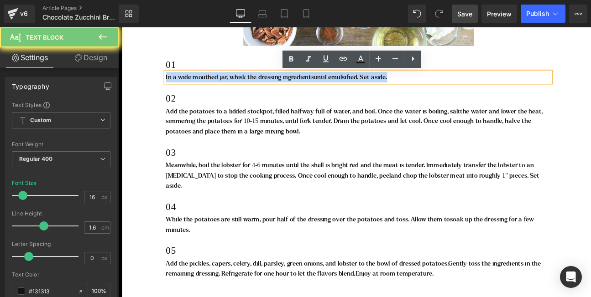
click at [238, 84] on p "In a wide mouthed jar, whisk the dressing ingredients until emulsified. Set asi…" at bounding box center [394, 85] width 443 height 12
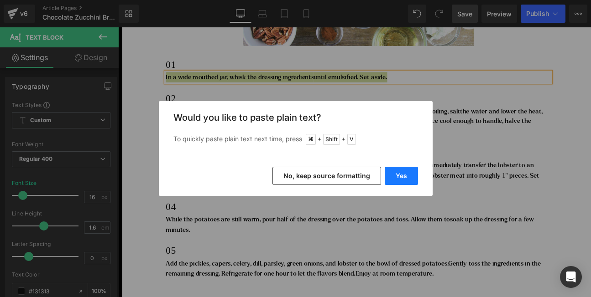
click at [395, 177] on button "Yes" at bounding box center [401, 176] width 33 height 18
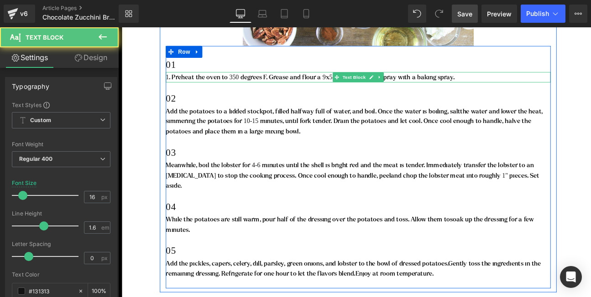
click at [182, 86] on p "1. Preheat the oven to 350 degrees F. Grease and flour a 9x5-inch loaf pan or s…" at bounding box center [394, 85] width 443 height 12
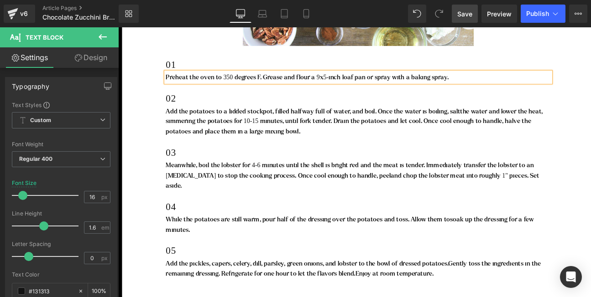
click at [188, 135] on span "the water and lower the heat, simmering the potatoes for 10-15 minutes, until f…" at bounding box center [389, 130] width 433 height 20
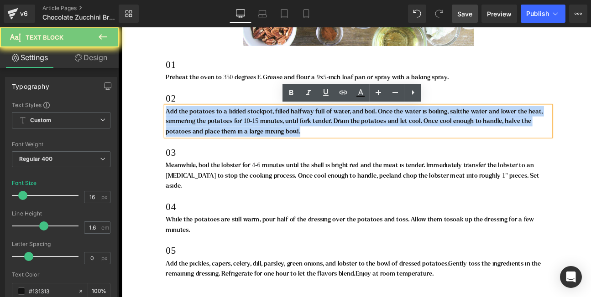
click at [188, 135] on span "the water and lower the heat, simmering the potatoes for 10-15 minutes, until f…" at bounding box center [389, 130] width 433 height 20
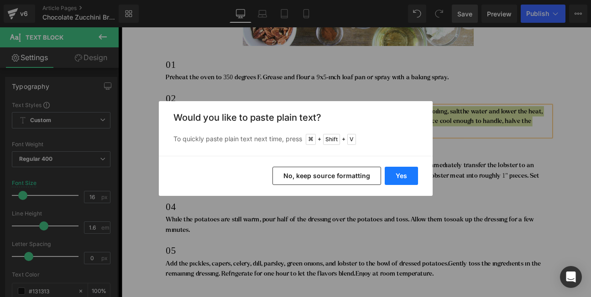
click at [398, 177] on button "Yes" at bounding box center [401, 176] width 33 height 18
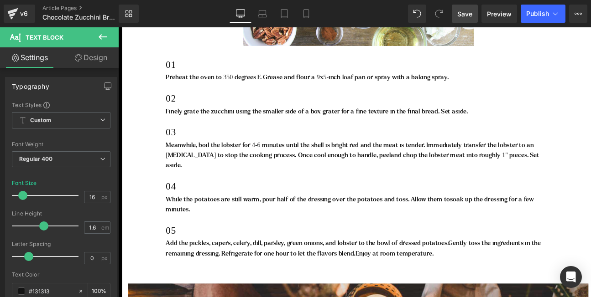
click at [225, 171] on span "ately transfer the lobster to an [MEDICAL_DATA] to stop the cooking process. On…" at bounding box center [384, 169] width 423 height 20
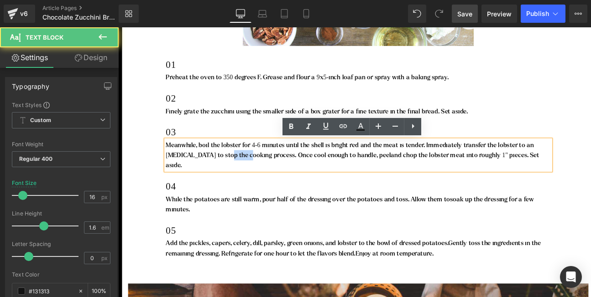
click at [225, 171] on span "ately transfer the lobster to an [MEDICAL_DATA] to stop the cooking process. On…" at bounding box center [384, 169] width 423 height 20
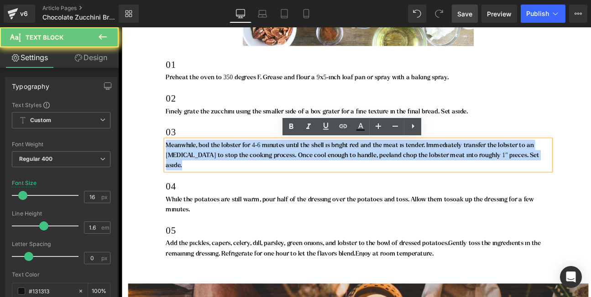
click at [225, 171] on span "ately transfer the lobster to an [MEDICAL_DATA] to stop the cooking process. On…" at bounding box center [384, 169] width 423 height 20
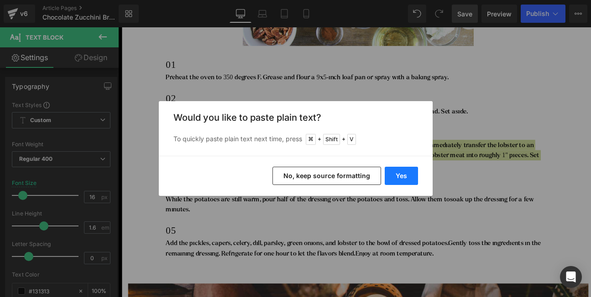
click at [404, 171] on button "Yes" at bounding box center [401, 176] width 33 height 18
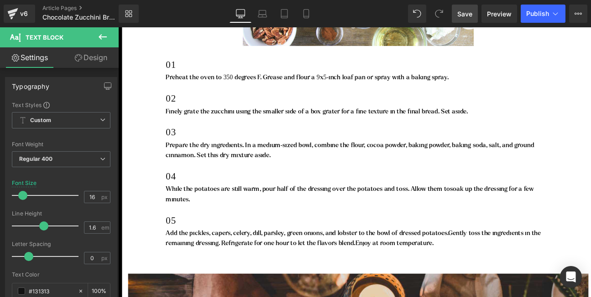
click at [212, 215] on p "While the potatoes are still warm, pour half of the dressing over the potatoes …" at bounding box center [394, 219] width 443 height 23
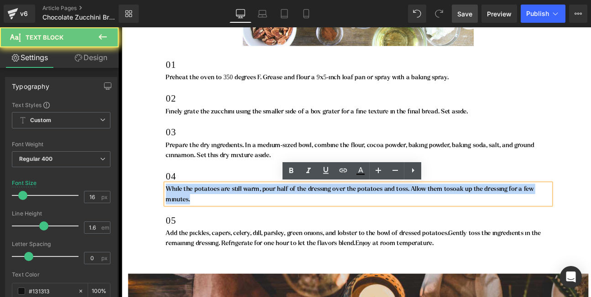
click at [212, 215] on p "While the potatoes are still warm, pour half of the dressing over the potatoes …" at bounding box center [394, 219] width 443 height 23
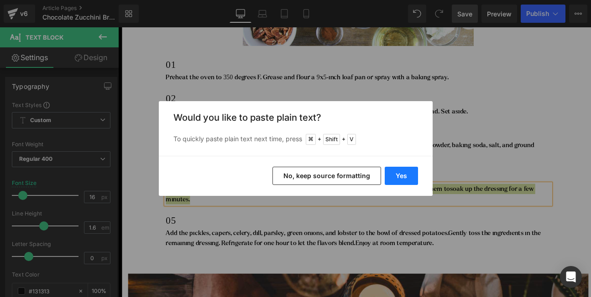
click at [400, 174] on button "Yes" at bounding box center [401, 176] width 33 height 18
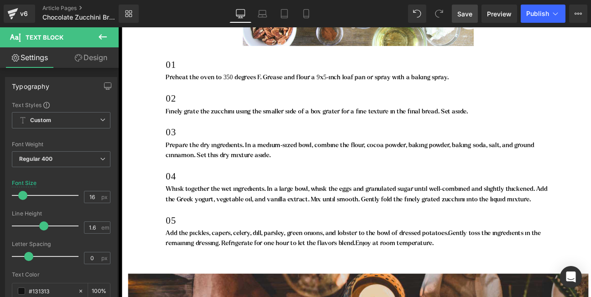
click at [205, 275] on span "Gently toss the ingredients in the remaining dressing. Refrigerate for one hour…" at bounding box center [388, 271] width 431 height 20
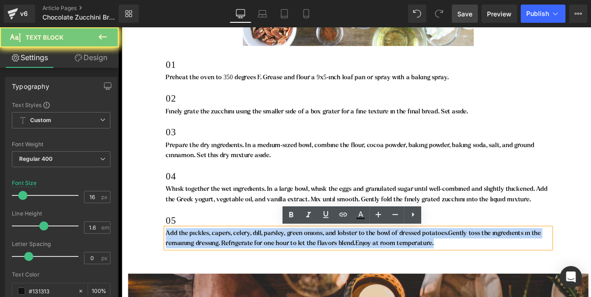
click at [205, 275] on span "Gently toss the ingredients in the remaining dressing. Refrigerate for one hour…" at bounding box center [388, 271] width 431 height 20
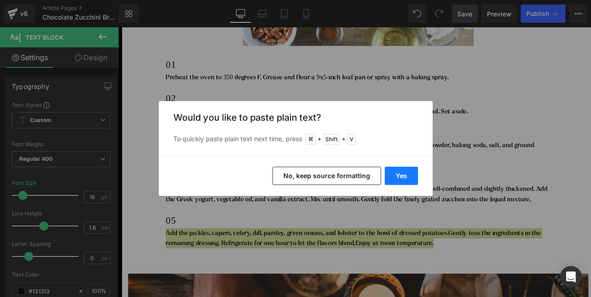
click at [405, 177] on button "Yes" at bounding box center [401, 176] width 33 height 18
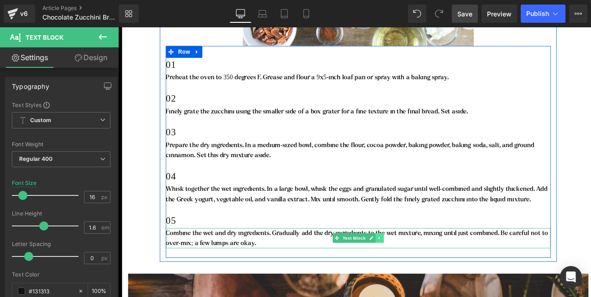
click at [421, 269] on icon at bounding box center [418, 269] width 5 height 5
click at [414, 271] on icon at bounding box center [414, 270] width 5 height 5
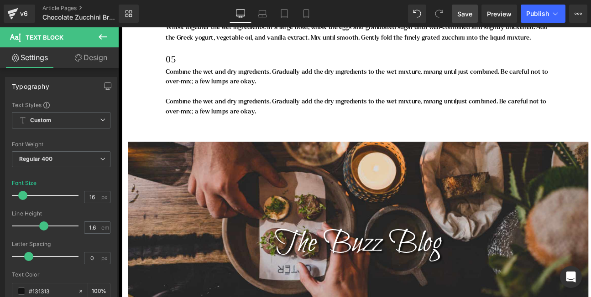
scroll to position [1930, 0]
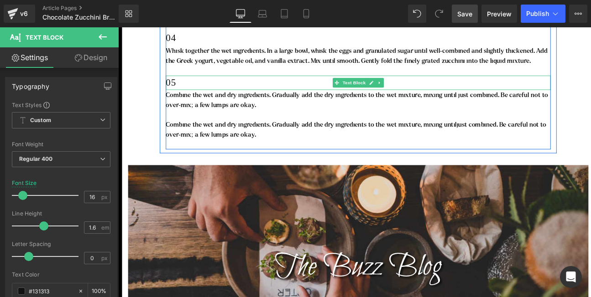
click at [183, 88] on p "05" at bounding box center [394, 91] width 443 height 16
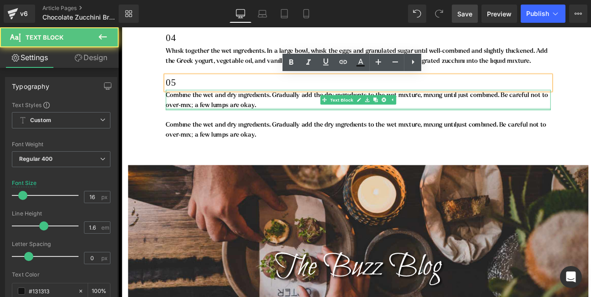
click at [291, 122] on div at bounding box center [394, 121] width 443 height 2
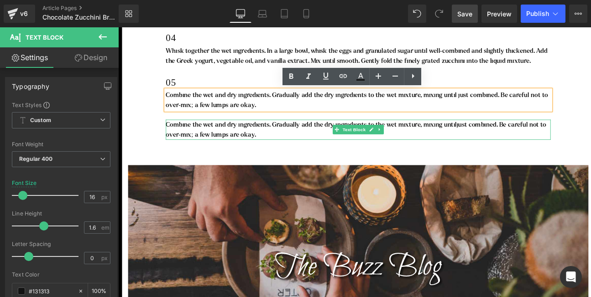
click at [256, 145] on p "Combine the wet and dry ingredients. Gradually add the dry ingredients to the w…" at bounding box center [394, 145] width 443 height 23
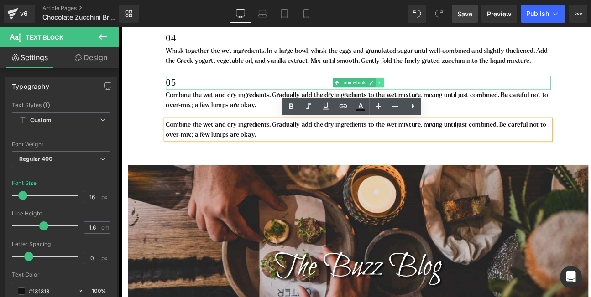
click at [419, 90] on icon at bounding box center [417, 90] width 1 height 3
click at [414, 91] on icon at bounding box center [414, 91] width 5 height 5
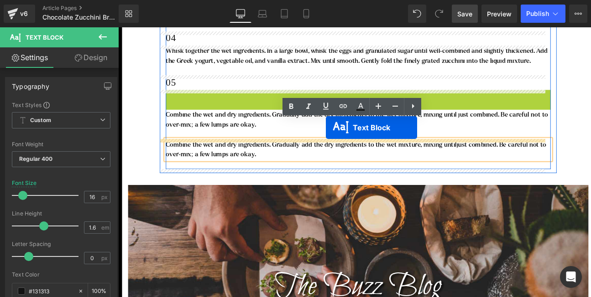
drag, startPoint x: 369, startPoint y: 104, endPoint x: 357, endPoint y: 143, distance: 40.6
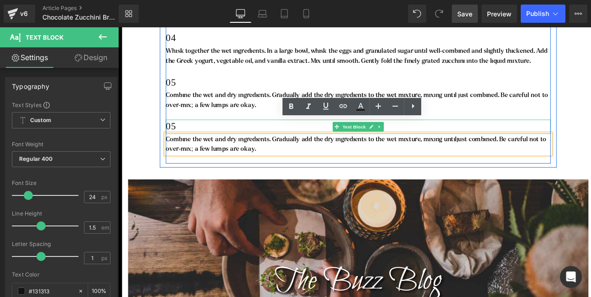
click at [196, 139] on p "05" at bounding box center [394, 142] width 443 height 16
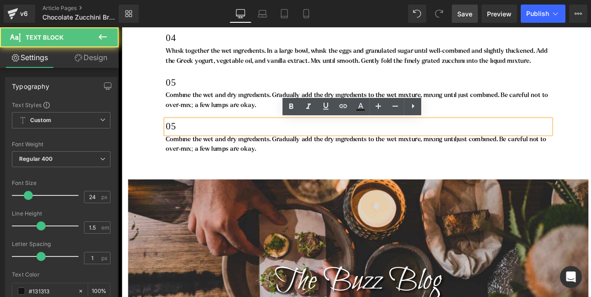
click at [196, 139] on p "05" at bounding box center [394, 142] width 443 height 16
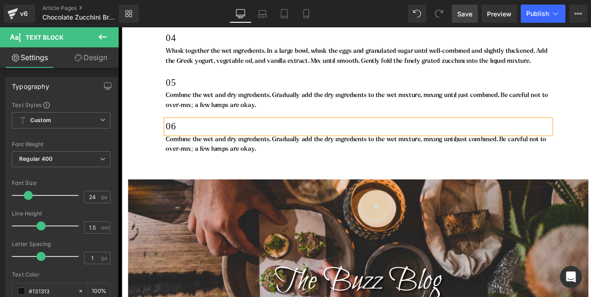
click at [203, 159] on p "Combine the wet and dry ingredients. Gradually add the dry ingredients to the w…" at bounding box center [394, 161] width 443 height 23
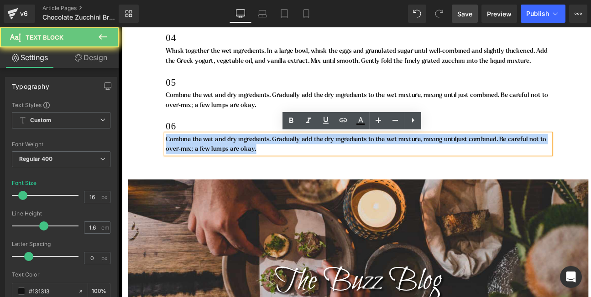
click at [203, 159] on p "Combine the wet and dry ingredients. Gradually add the dry ingredients to the w…" at bounding box center [394, 161] width 443 height 23
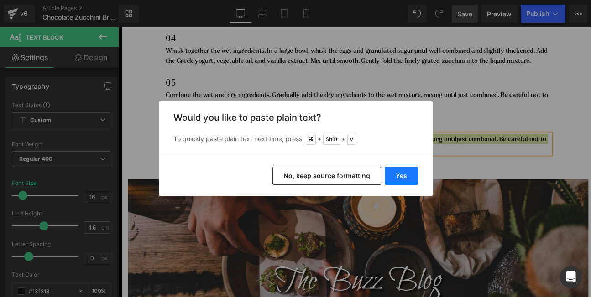
click at [406, 176] on button "Yes" at bounding box center [401, 176] width 33 height 18
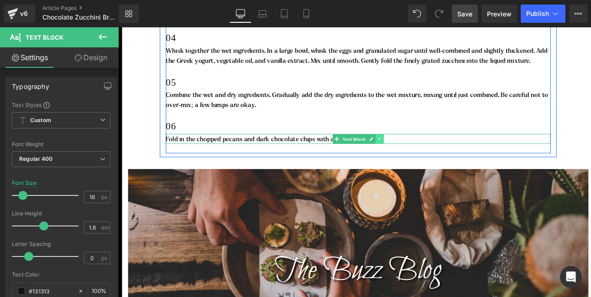
click at [419, 157] on icon at bounding box center [418, 155] width 5 height 5
click at [417, 157] on link at bounding box center [414, 156] width 10 height 11
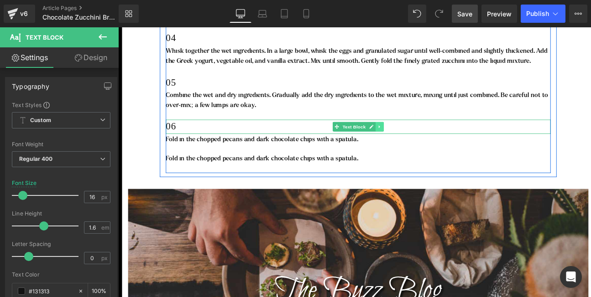
click at [416, 141] on link at bounding box center [419, 141] width 10 height 11
click at [417, 142] on link at bounding box center [414, 141] width 10 height 11
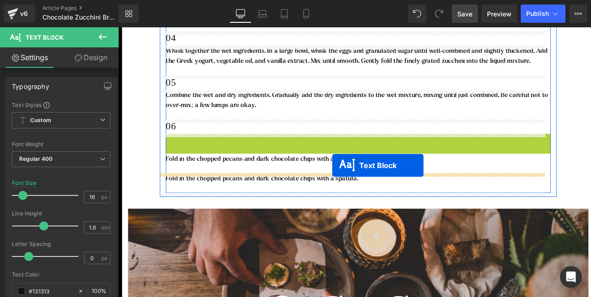
drag, startPoint x: 367, startPoint y: 157, endPoint x: 364, endPoint y: 187, distance: 29.8
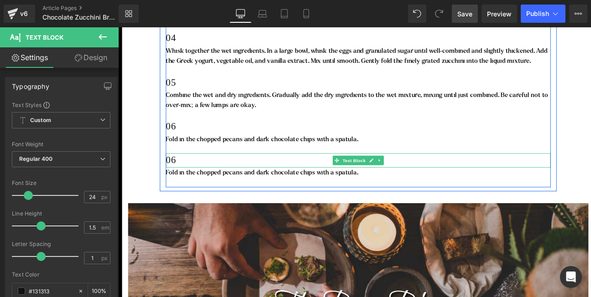
click at [276, 182] on p "06" at bounding box center [394, 180] width 443 height 16
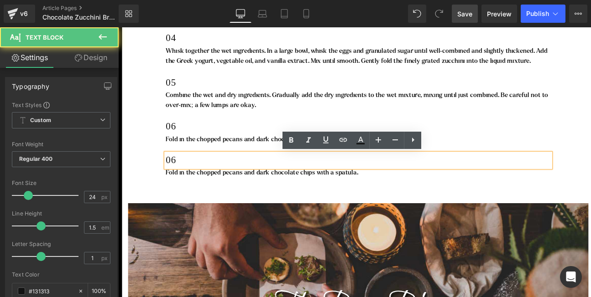
click at [276, 182] on p "06" at bounding box center [394, 180] width 443 height 16
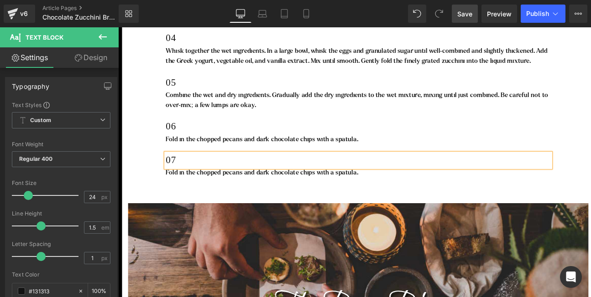
click at [217, 196] on p "Fold in the chopped pecans and dark chocolate chips with a spatula." at bounding box center [394, 195] width 443 height 12
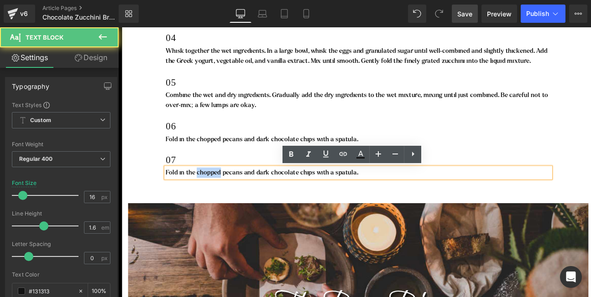
click at [217, 196] on p "Fold in the chopped pecans and dark chocolate chips with a spatula." at bounding box center [394, 195] width 443 height 12
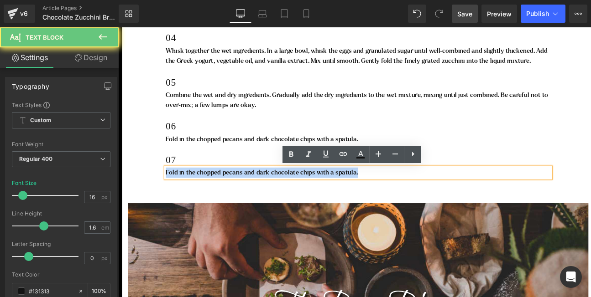
click at [217, 196] on p "Fold in the chopped pecans and dark chocolate chips with a spatula." at bounding box center [394, 195] width 443 height 12
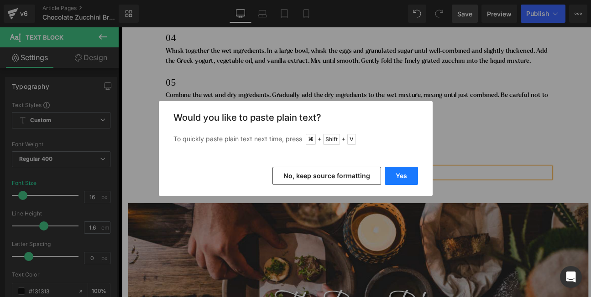
click at [406, 181] on button "Yes" at bounding box center [401, 176] width 33 height 18
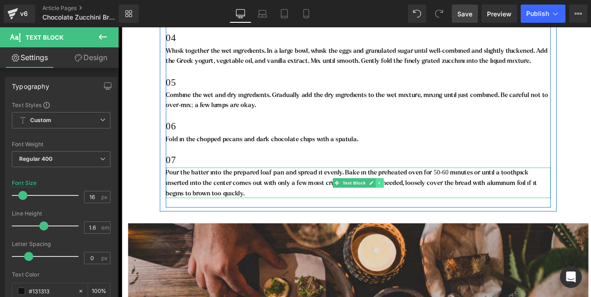
click at [421, 208] on icon at bounding box center [418, 206] width 5 height 5
click at [416, 208] on icon at bounding box center [414, 206] width 5 height 5
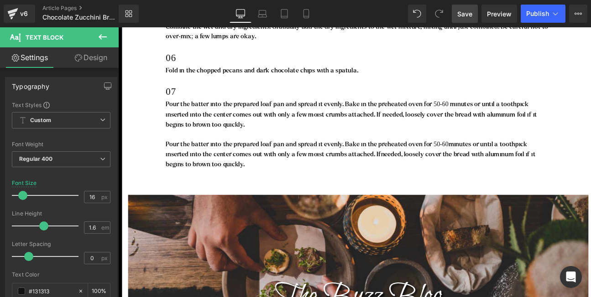
scroll to position [2005, 0]
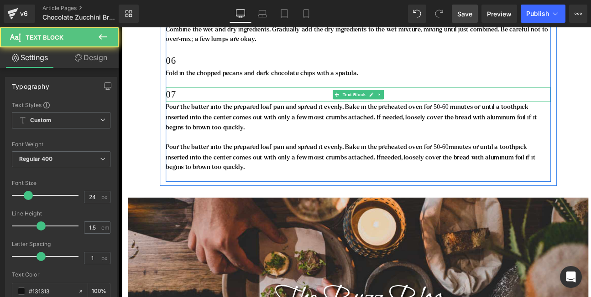
click at [179, 102] on p "07" at bounding box center [394, 105] width 443 height 16
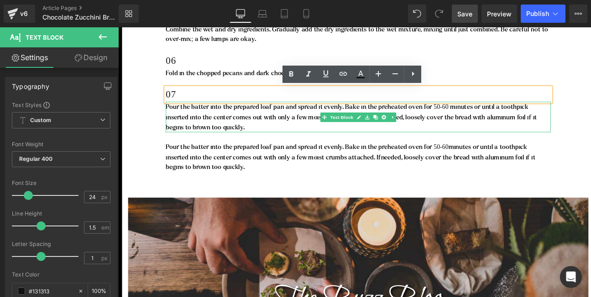
click at [275, 142] on p "Pour the batter into the prepared loaf pan and spread it evenly. Bake in the pr…" at bounding box center [394, 130] width 443 height 35
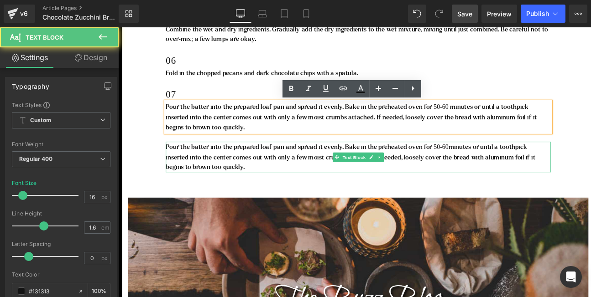
click at [351, 179] on p "Pour the batter into the prepared loaf pan and spread it evenly. Bake in the pr…" at bounding box center [394, 176] width 443 height 35
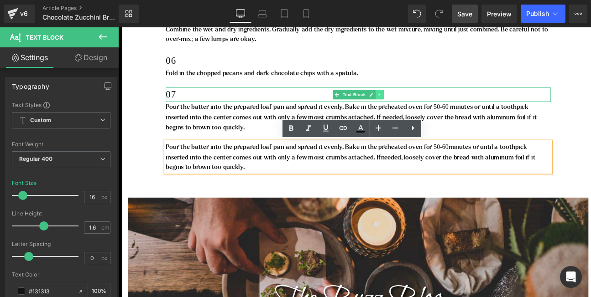
click at [417, 104] on icon at bounding box center [417, 105] width 1 height 3
click at [416, 105] on icon at bounding box center [414, 105] width 5 height 5
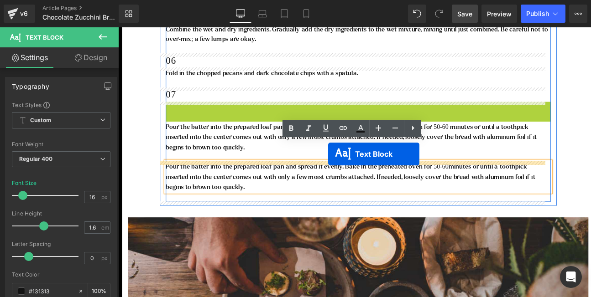
drag, startPoint x: 369, startPoint y: 119, endPoint x: 360, endPoint y: 173, distance: 54.6
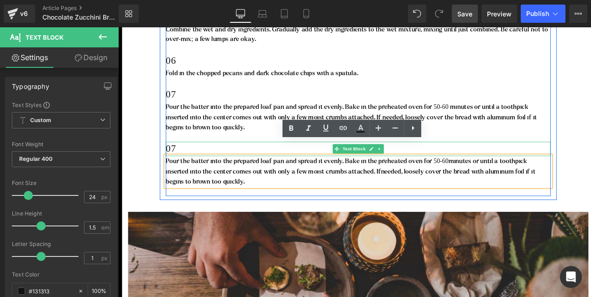
click at [199, 166] on p "07" at bounding box center [394, 167] width 443 height 16
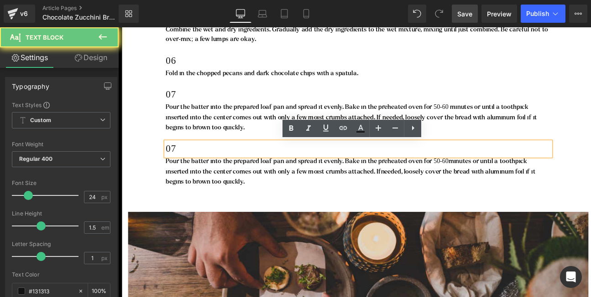
click at [192, 163] on p "07" at bounding box center [394, 167] width 443 height 16
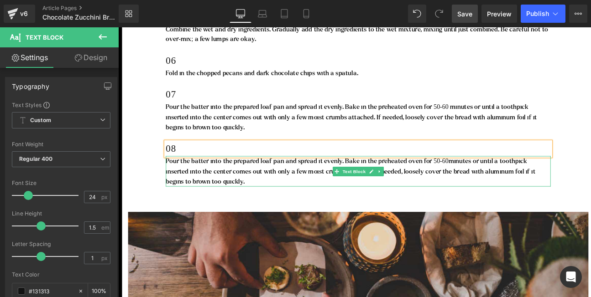
click at [229, 199] on p "Pour the batter into the prepared loaf pan and spread it evenly. Bake in the pr…" at bounding box center [394, 193] width 443 height 35
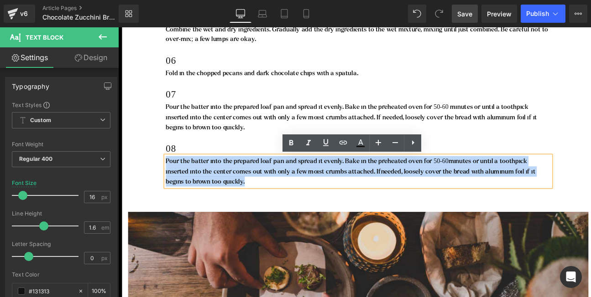
drag, startPoint x: 241, startPoint y: 204, endPoint x: 174, endPoint y: 182, distance: 70.8
click at [174, 182] on p "Pour the batter into the prepared loaf pan and spread it evenly. Bake in the pr…" at bounding box center [394, 193] width 443 height 35
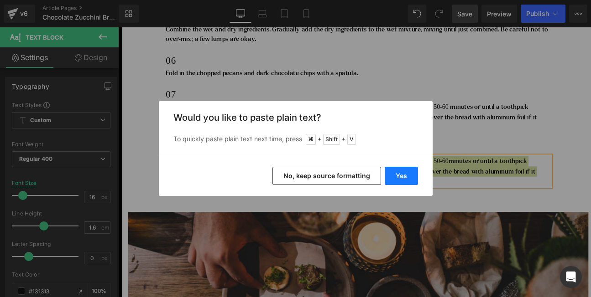
click at [405, 173] on button "Yes" at bounding box center [401, 176] width 33 height 18
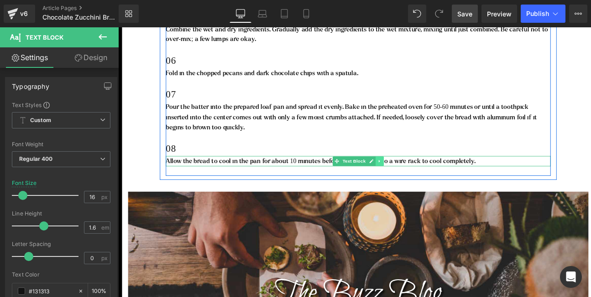
click at [420, 180] on icon at bounding box center [418, 181] width 5 height 5
click at [415, 183] on icon at bounding box center [414, 181] width 5 height 5
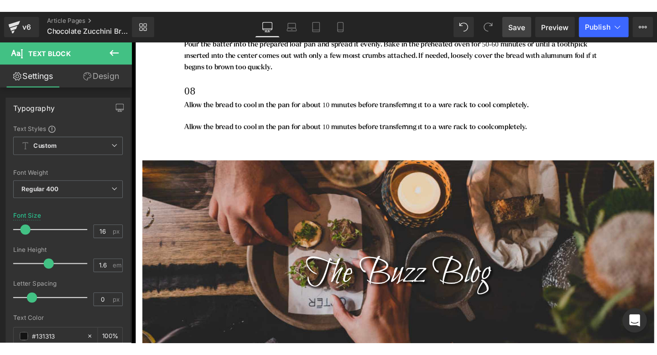
scroll to position [2094, 0]
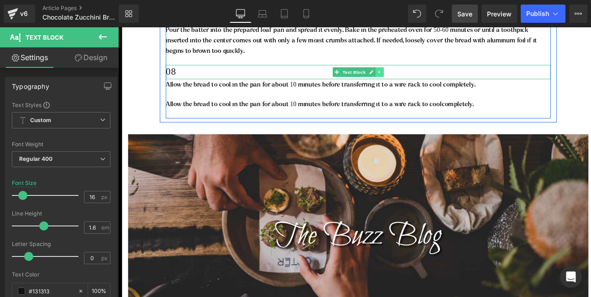
click at [419, 80] on icon at bounding box center [418, 78] width 5 height 5
click at [414, 79] on icon at bounding box center [414, 79] width 5 height 5
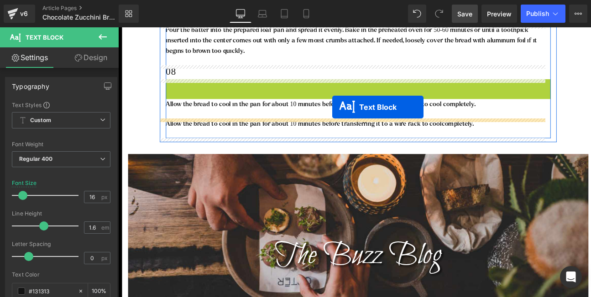
drag, startPoint x: 366, startPoint y: 94, endPoint x: 365, endPoint y: 119, distance: 24.7
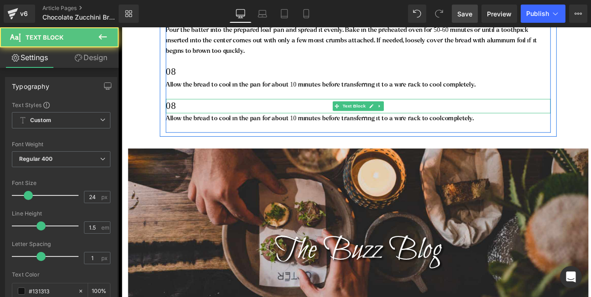
click at [284, 116] on p "08" at bounding box center [394, 118] width 443 height 16
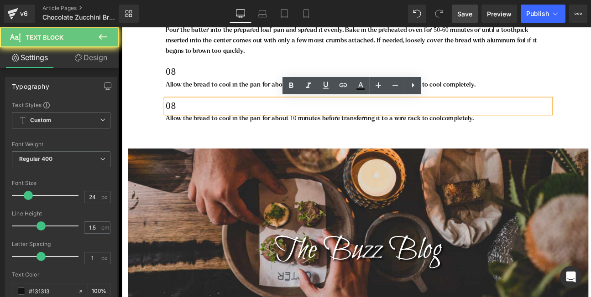
click at [284, 116] on p "08" at bounding box center [394, 118] width 443 height 16
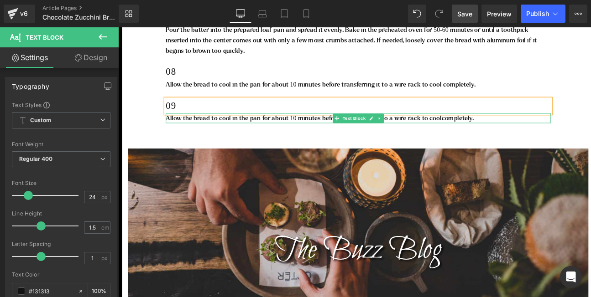
click at [214, 133] on p "Allow the bread to cool in the pan for about 10 minutes before transferring it …" at bounding box center [394, 132] width 443 height 12
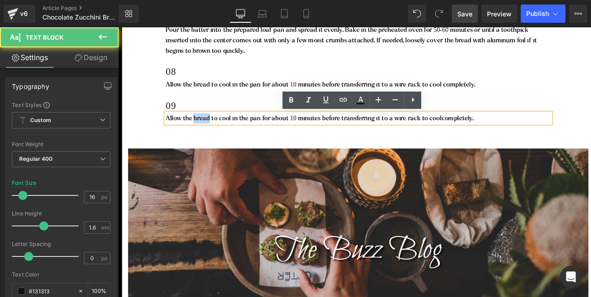
click at [214, 133] on p "Allow the bread to cool in the pan for about 10 minutes before transferring it …" at bounding box center [394, 132] width 443 height 12
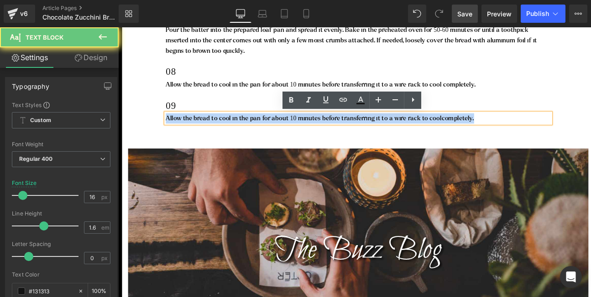
click at [214, 133] on p "Allow the bread to cool in the pan for about 10 minutes before transferring it …" at bounding box center [394, 132] width 443 height 12
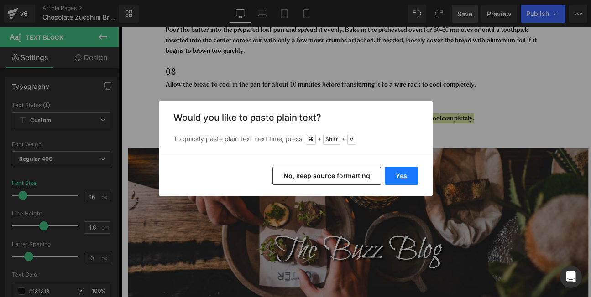
click at [395, 172] on button "Yes" at bounding box center [401, 176] width 33 height 18
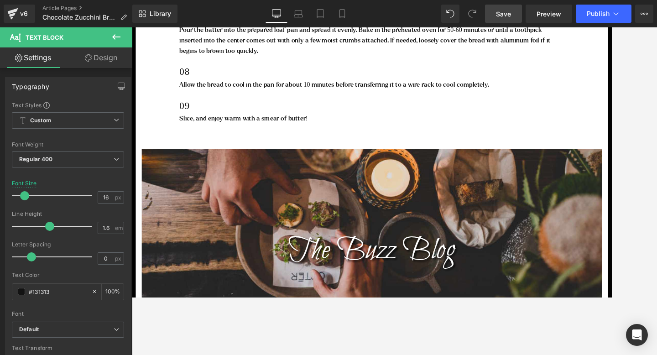
click at [499, 16] on span "Save" at bounding box center [503, 14] width 15 height 10
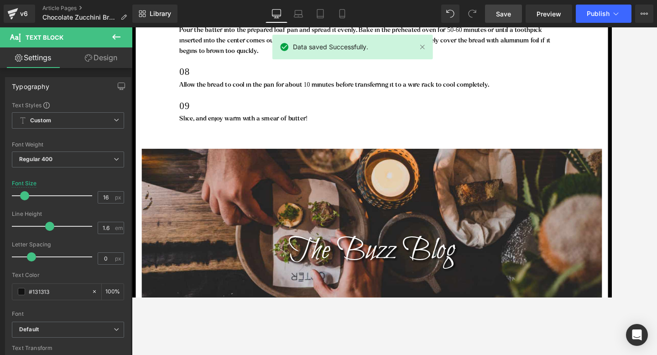
click at [499, 16] on span "Save" at bounding box center [503, 14] width 15 height 10
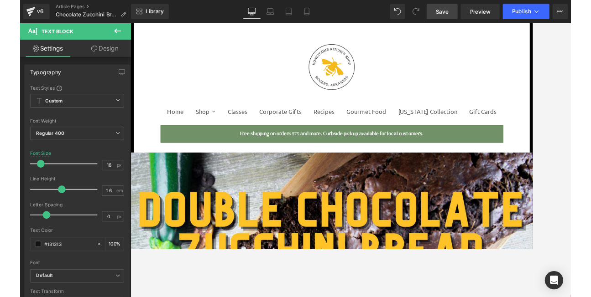
scroll to position [0, 0]
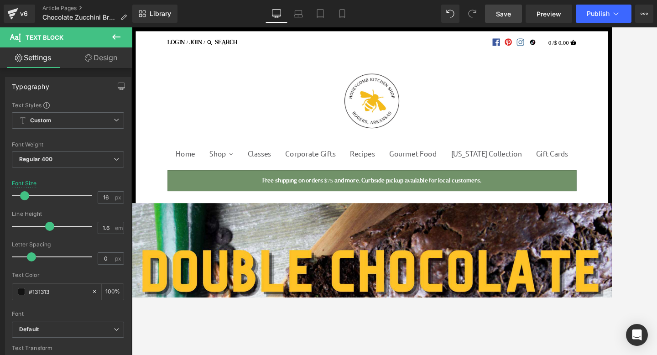
click at [505, 14] on span "Save" at bounding box center [503, 14] width 15 height 10
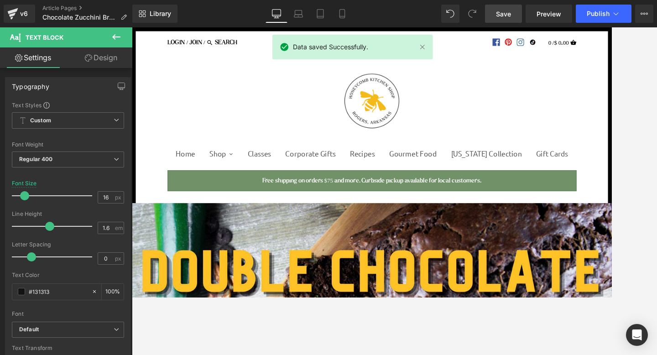
click at [505, 14] on span "Save" at bounding box center [503, 14] width 15 height 10
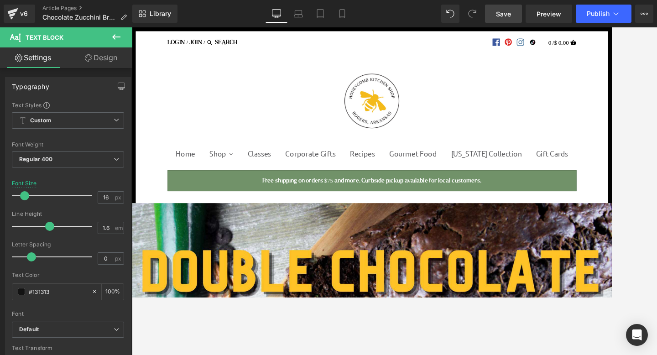
click at [501, 19] on link "Save" at bounding box center [503, 14] width 37 height 18
